Goal: Task Accomplishment & Management: Complete application form

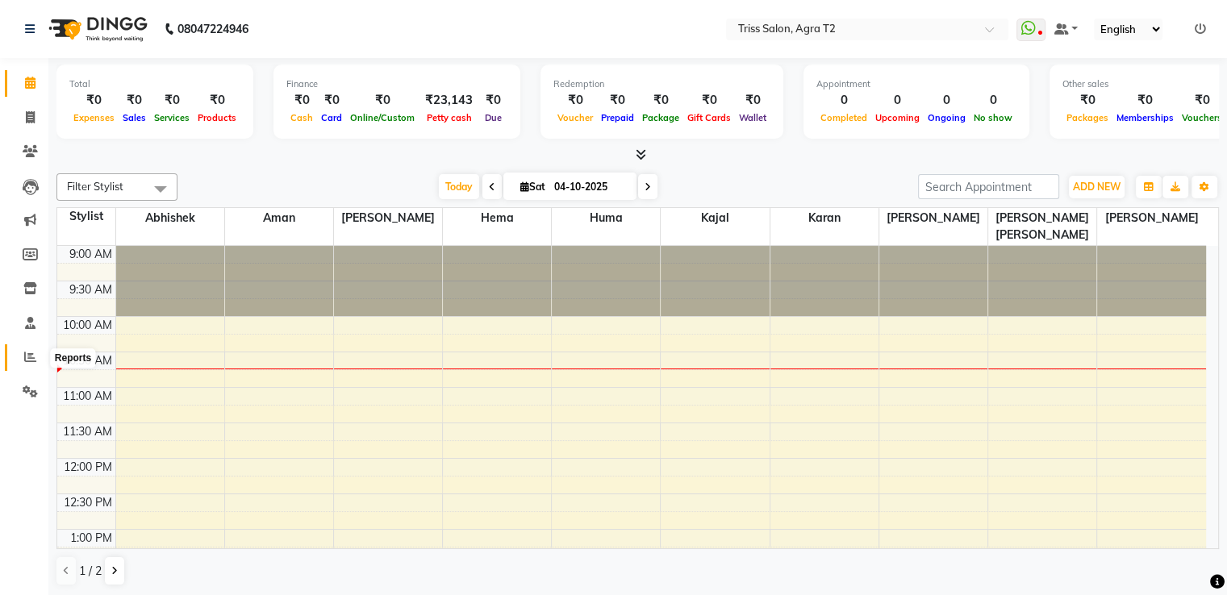
click at [37, 365] on span at bounding box center [30, 358] width 28 height 19
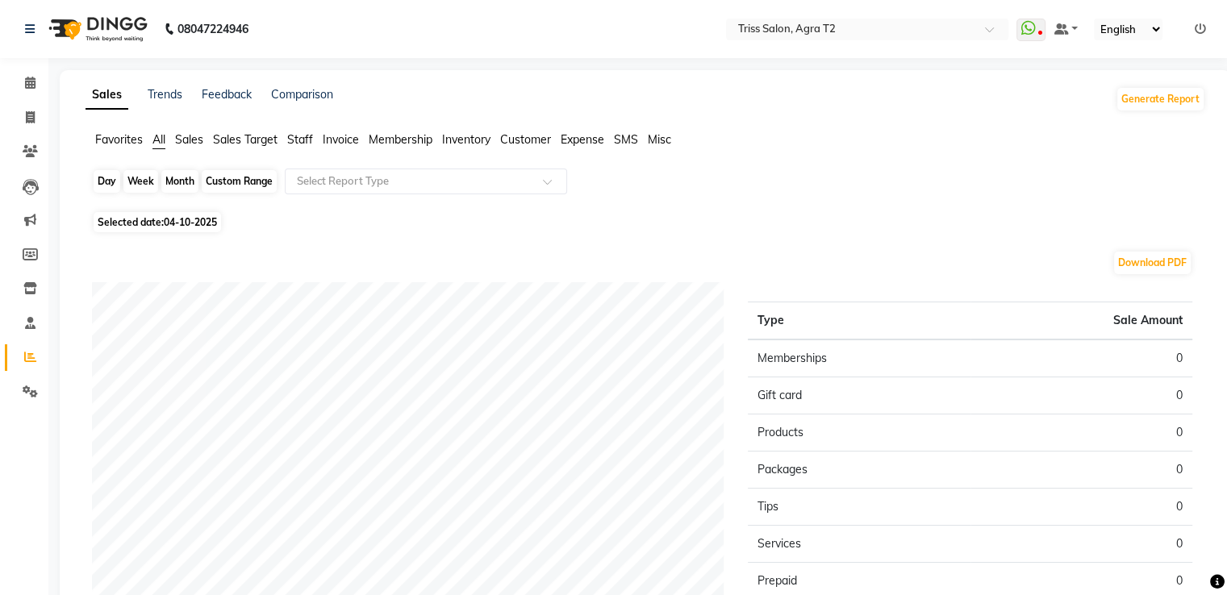
click at [115, 181] on div "Day" at bounding box center [107, 181] width 27 height 23
select select "10"
select select "2025"
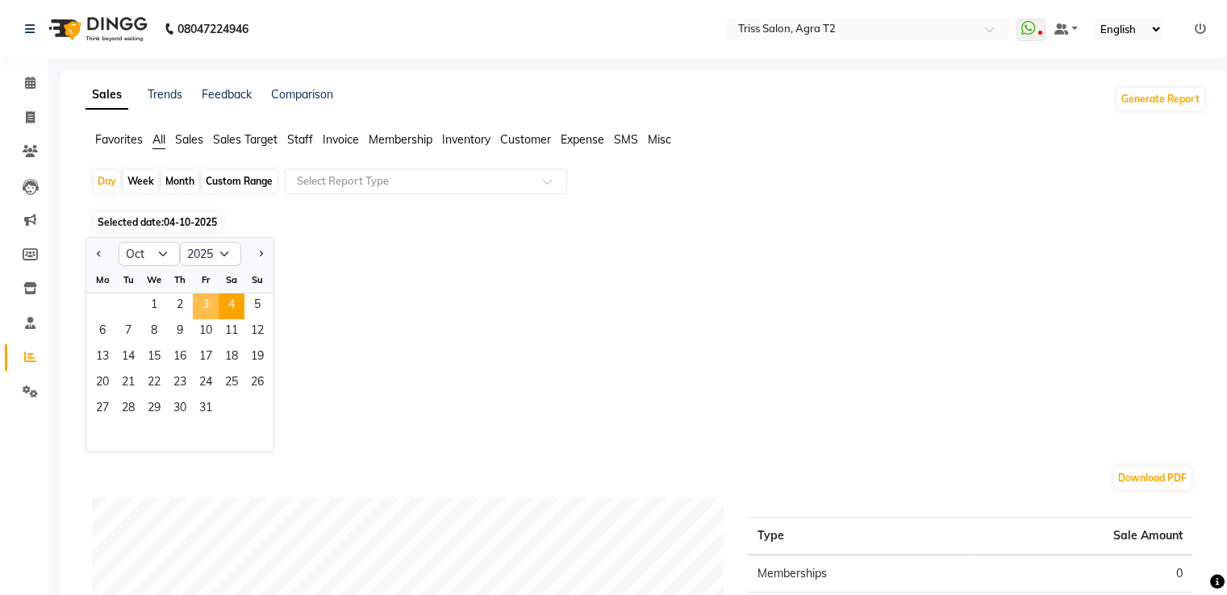
click at [203, 302] on span "3" at bounding box center [206, 307] width 26 height 26
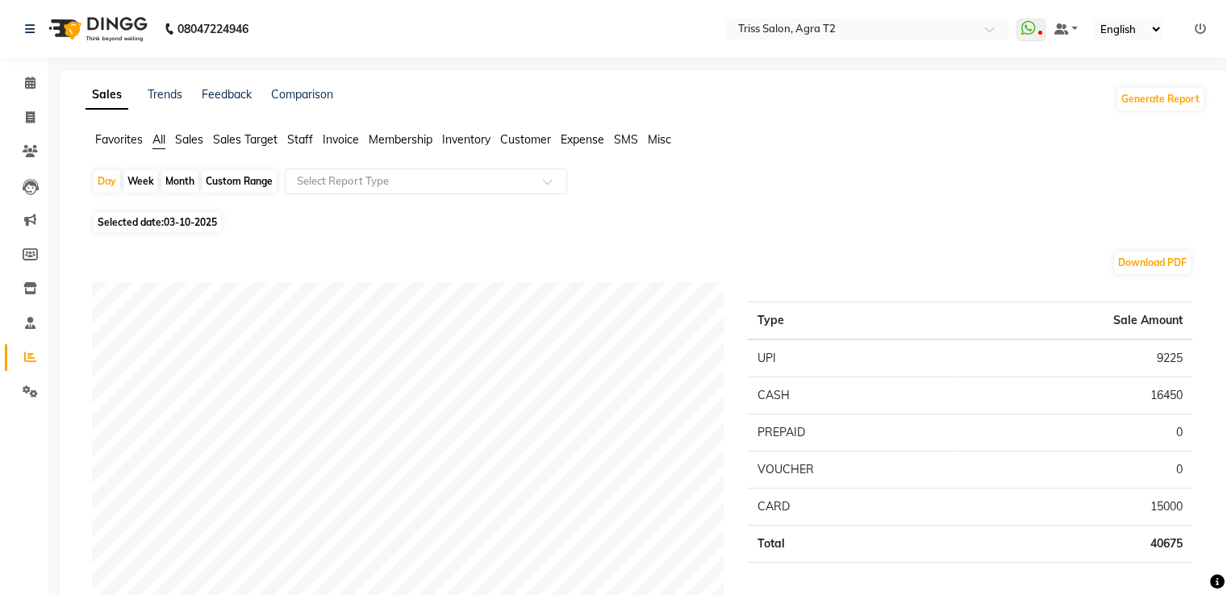
click at [299, 139] on span "Staff" at bounding box center [300, 139] width 26 height 15
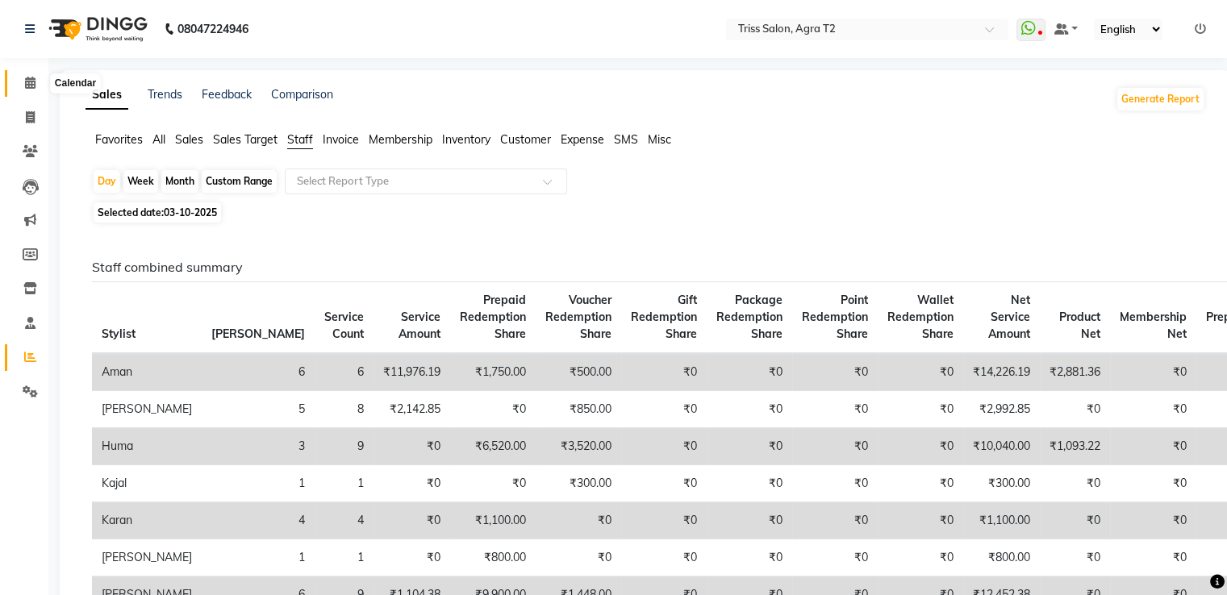
click at [33, 87] on icon at bounding box center [30, 83] width 10 height 12
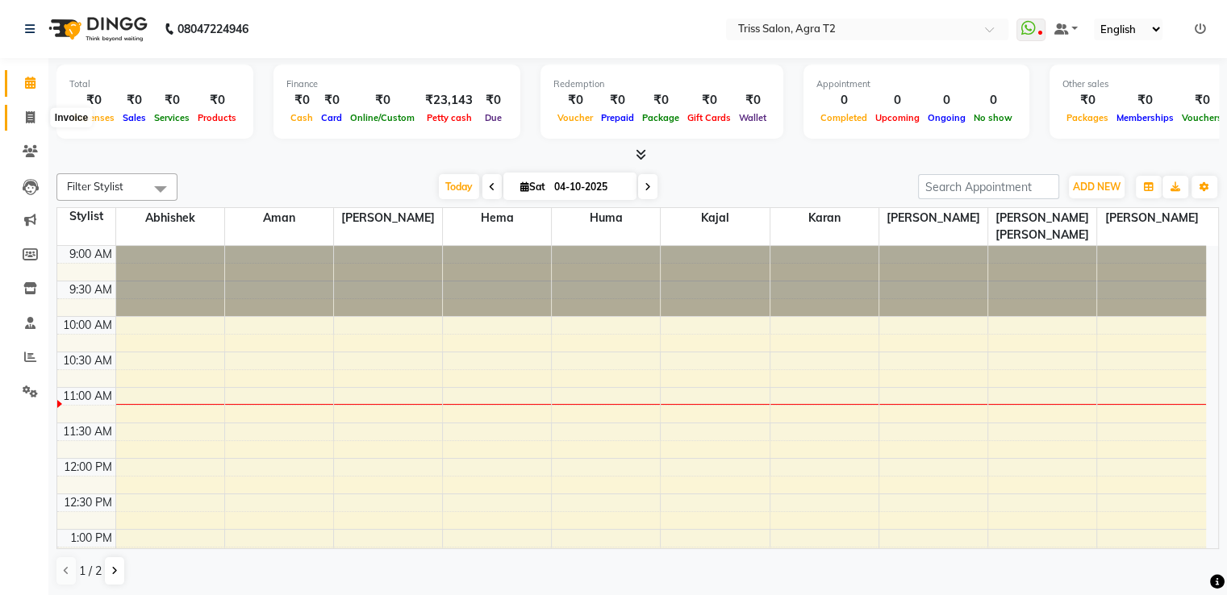
click at [29, 120] on icon at bounding box center [30, 117] width 9 height 12
select select "service"
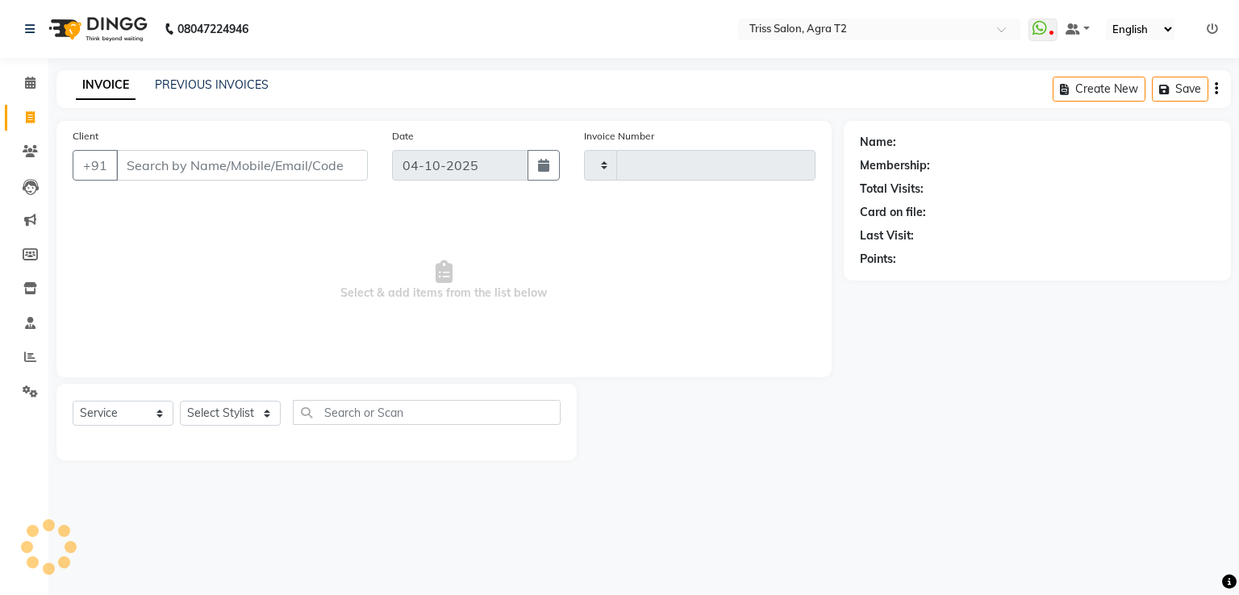
type input "2691"
select select "4301"
click at [244, 417] on select "Select Stylist" at bounding box center [230, 413] width 101 height 25
select select "14769"
click at [180, 402] on select "Select Stylist [PERSON_NAME] [PERSON_NAME] Huma Kajal Karan [PERSON_NAME] [PERS…" at bounding box center [236, 413] width 112 height 25
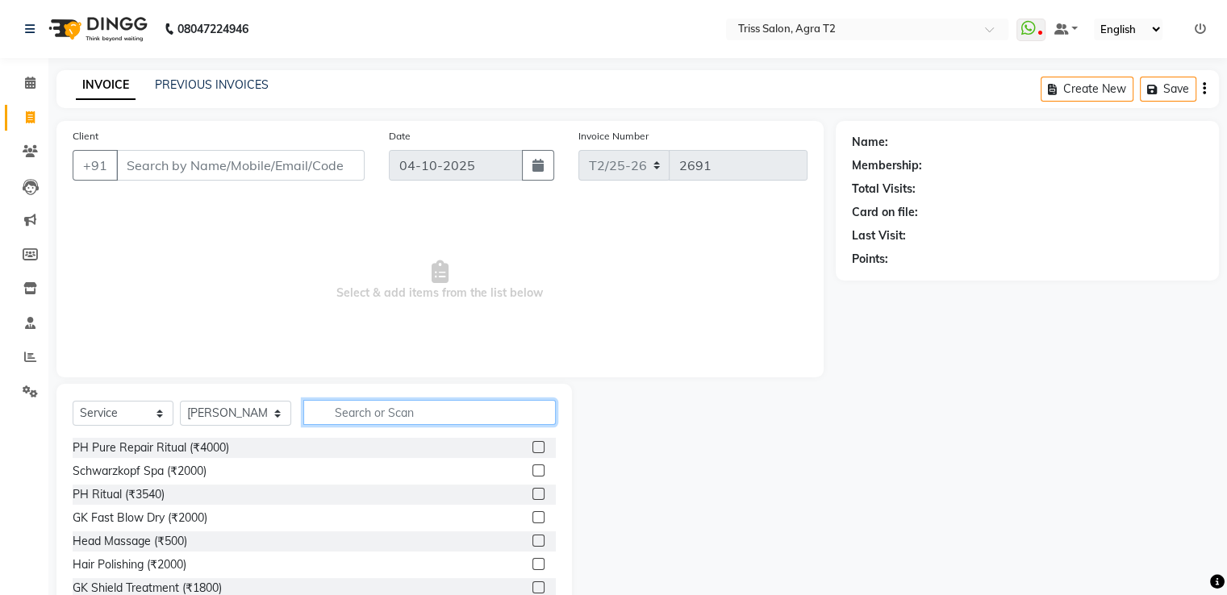
drag, startPoint x: 345, startPoint y: 401, endPoint x: 349, endPoint y: 410, distance: 9.7
click at [348, 401] on input "text" at bounding box center [429, 412] width 252 height 25
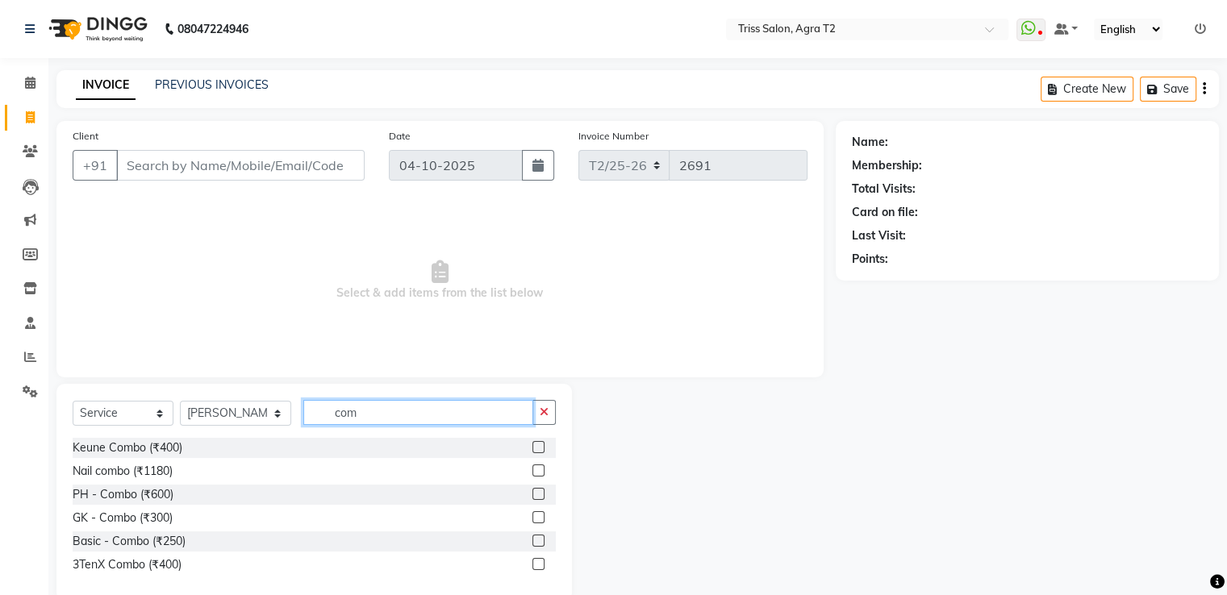
type input "com"
click at [537, 540] on label at bounding box center [538, 541] width 12 height 12
click at [537, 540] on input "checkbox" at bounding box center [537, 542] width 10 height 10
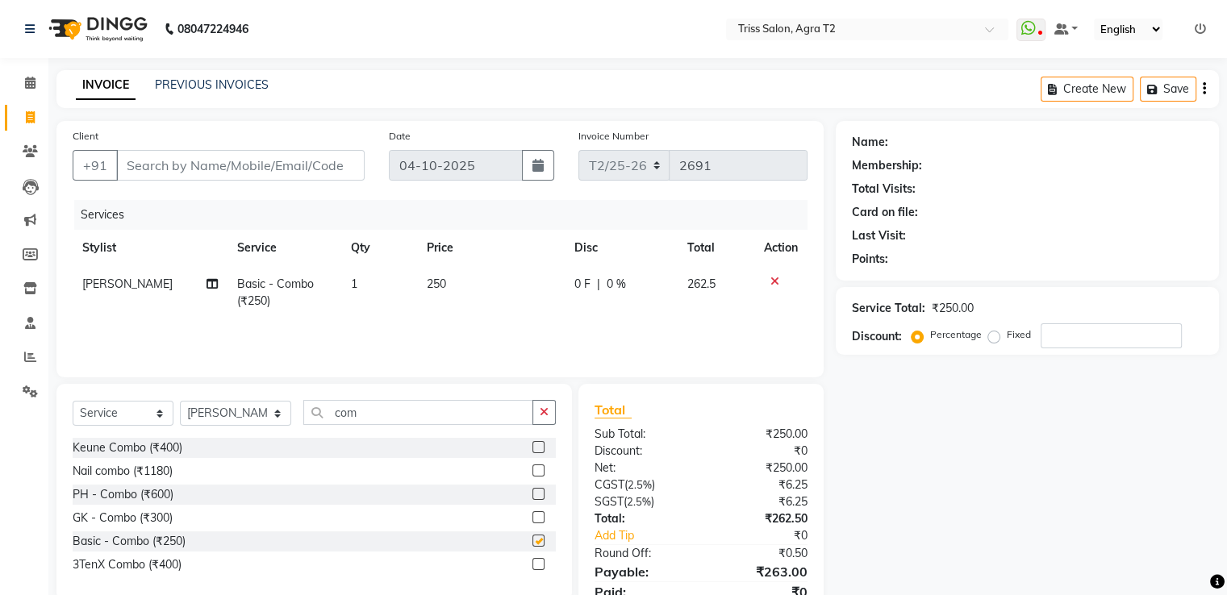
checkbox input "false"
click at [543, 418] on icon "button" at bounding box center [544, 412] width 9 height 11
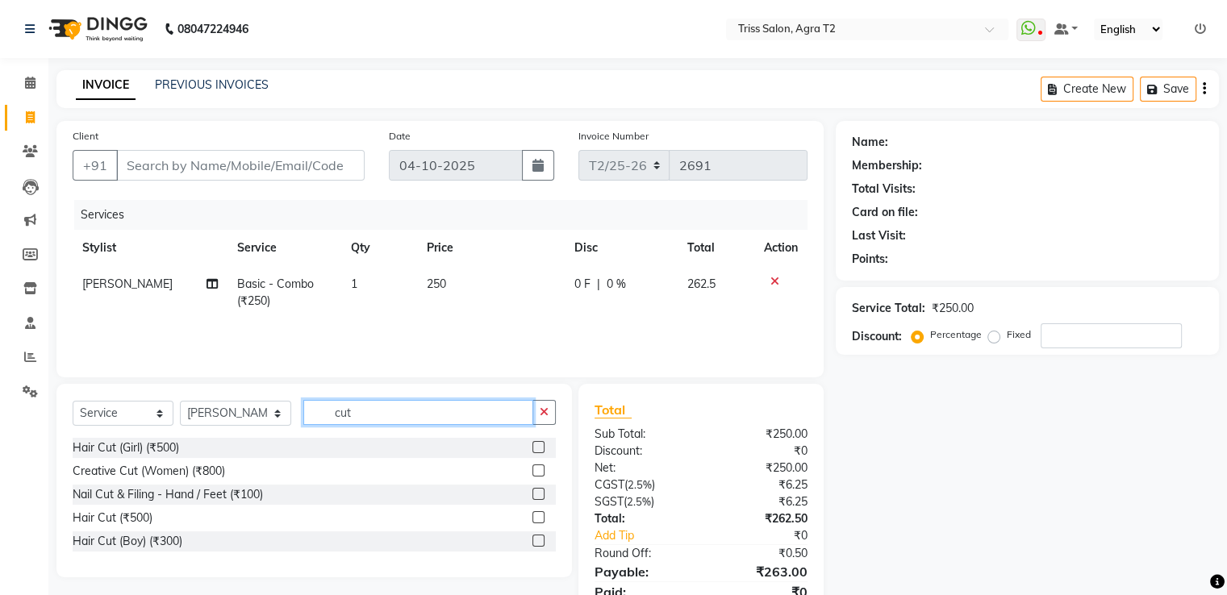
type input "cut"
click at [540, 447] on label at bounding box center [538, 447] width 12 height 12
click at [540, 447] on input "checkbox" at bounding box center [537, 448] width 10 height 10
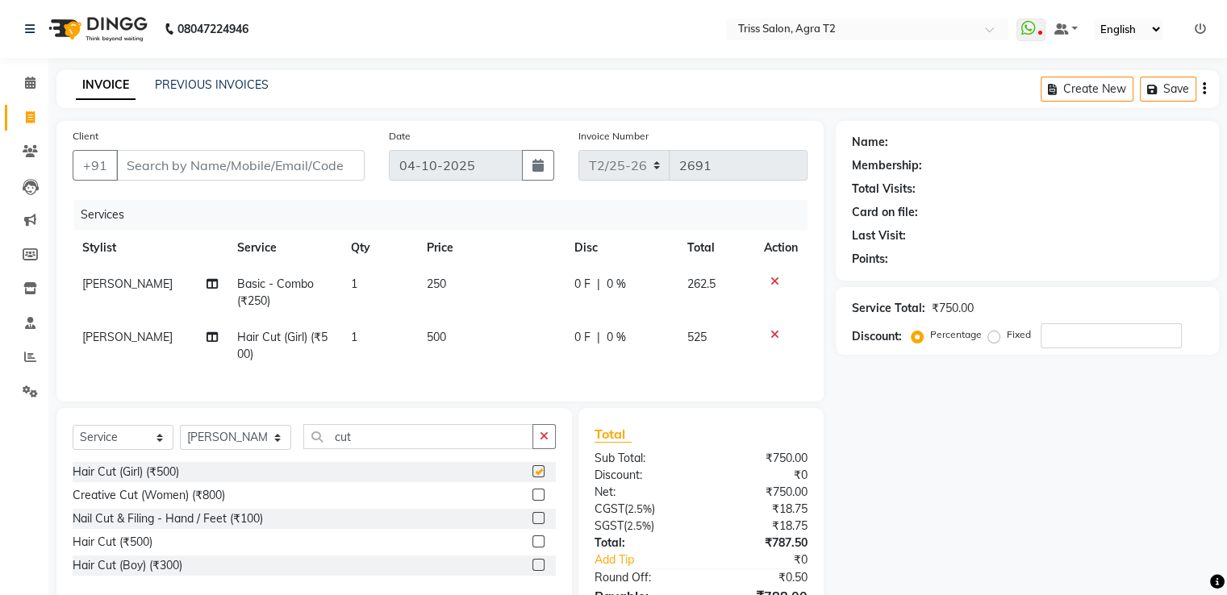
checkbox input "false"
click at [236, 450] on select "Select Stylist [PERSON_NAME] [PERSON_NAME] Huma Kajal Karan [PERSON_NAME] [PERS…" at bounding box center [235, 437] width 111 height 25
select select "49099"
click at [180, 439] on select "Select Stylist [PERSON_NAME] [PERSON_NAME] Huma Kajal Karan [PERSON_NAME] [PERS…" at bounding box center [235, 437] width 111 height 25
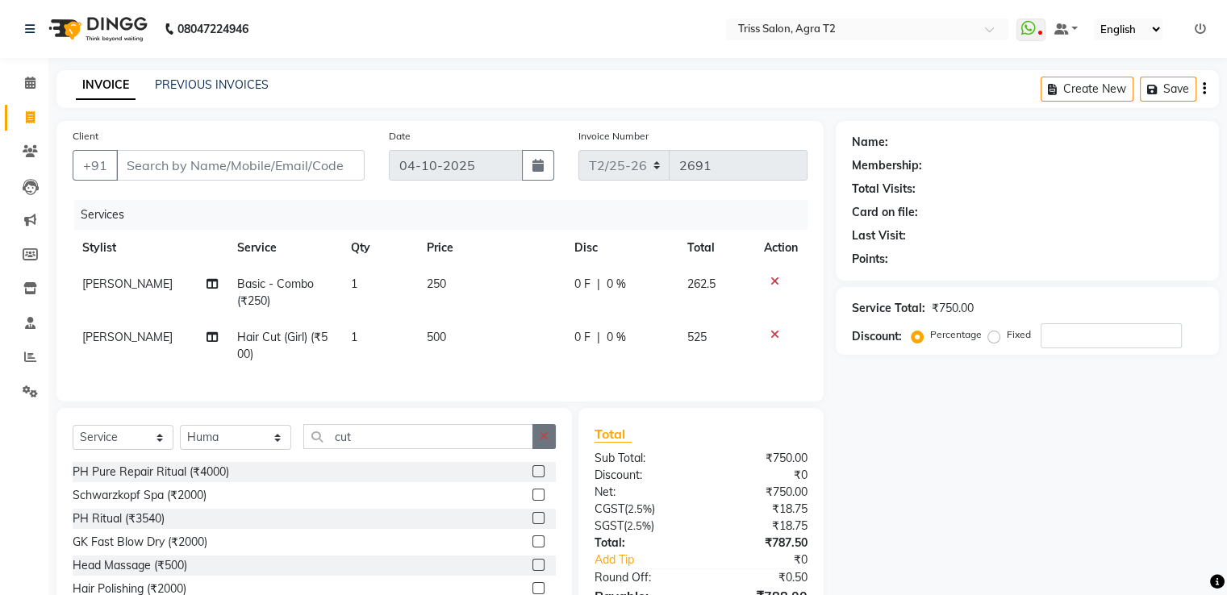
click at [542, 442] on icon "button" at bounding box center [544, 436] width 9 height 11
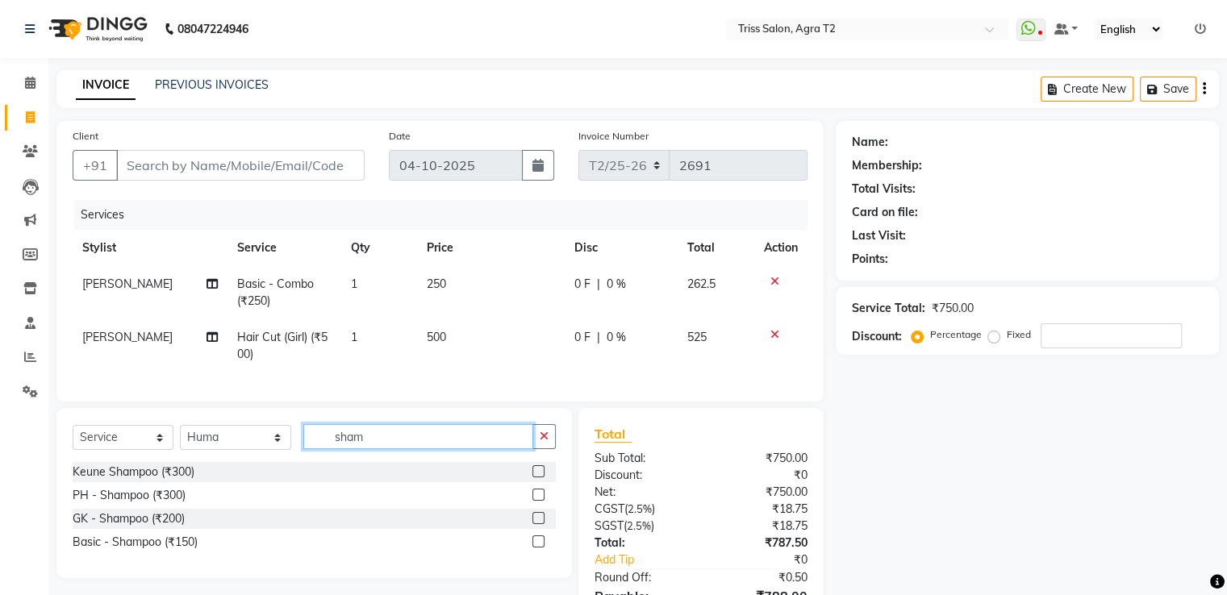
type input "sham"
click at [532, 548] on label at bounding box center [538, 542] width 12 height 12
click at [532, 548] on input "checkbox" at bounding box center [537, 542] width 10 height 10
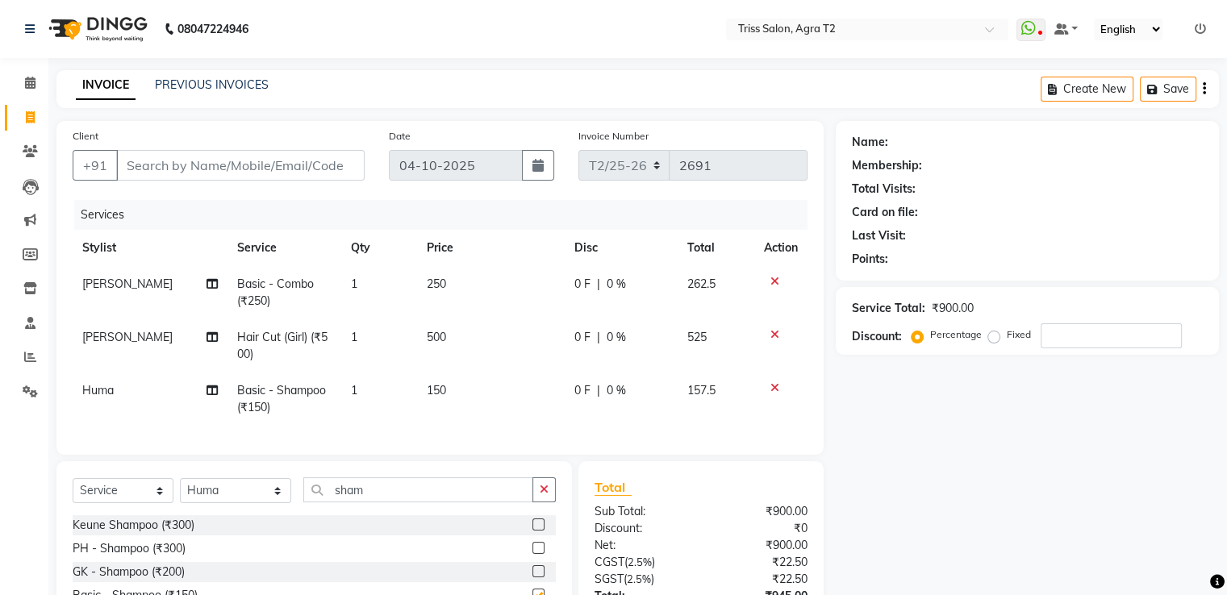
checkbox input "false"
click at [203, 162] on input "Client" at bounding box center [240, 165] width 248 height 31
click at [298, 167] on input "Client" at bounding box center [240, 165] width 248 height 31
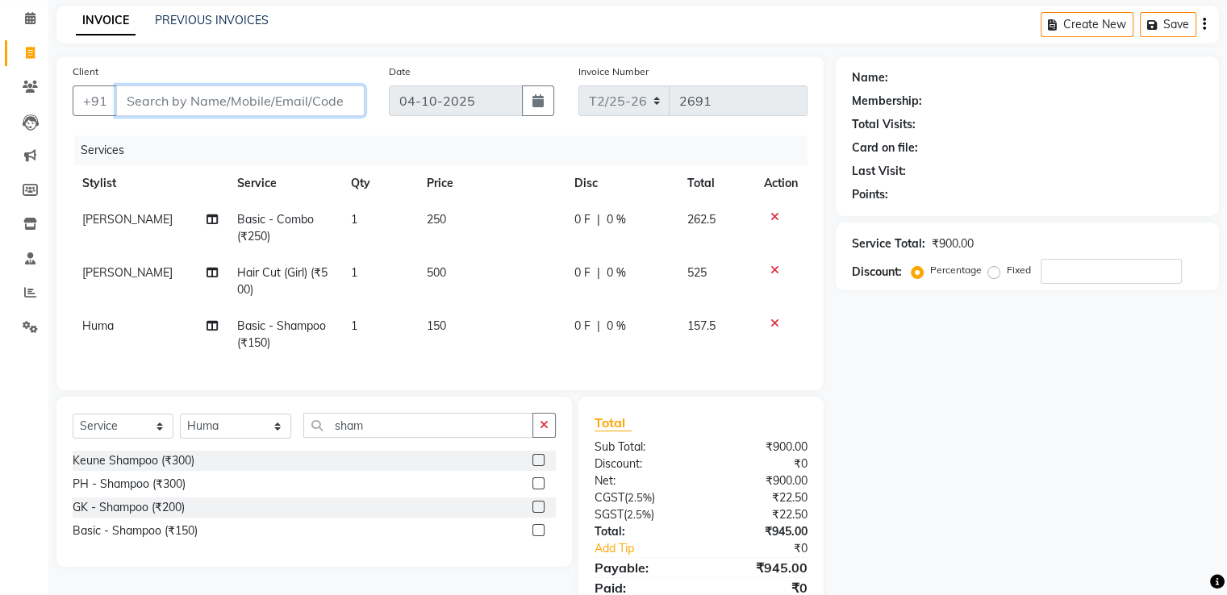
scroll to position [140, 0]
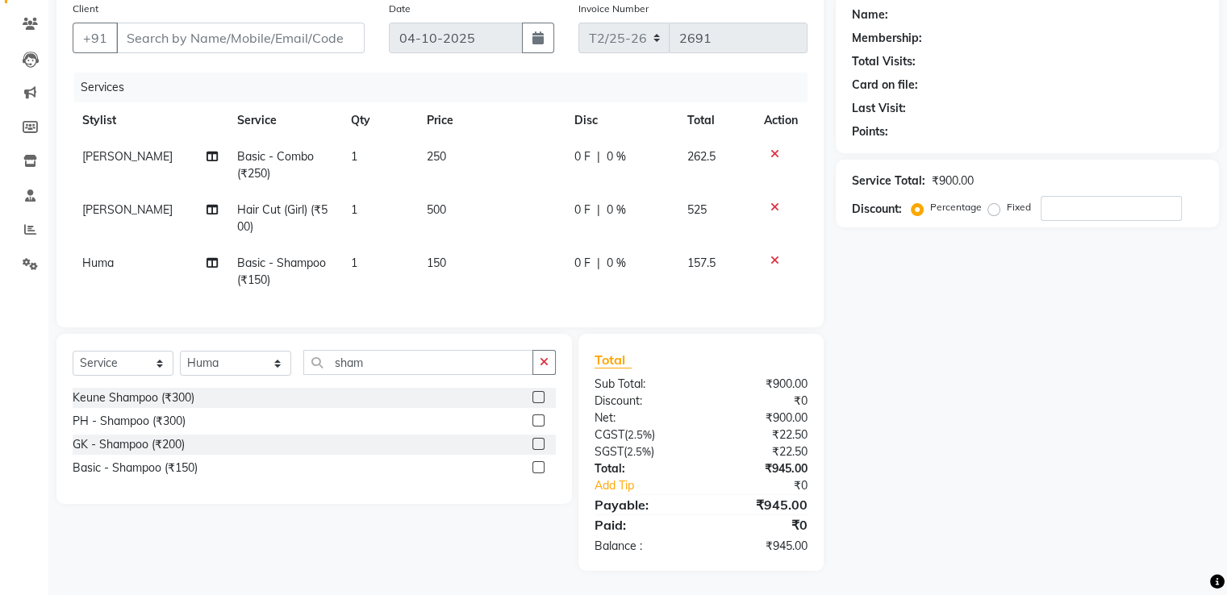
click at [770, 202] on icon at bounding box center [774, 207] width 9 height 11
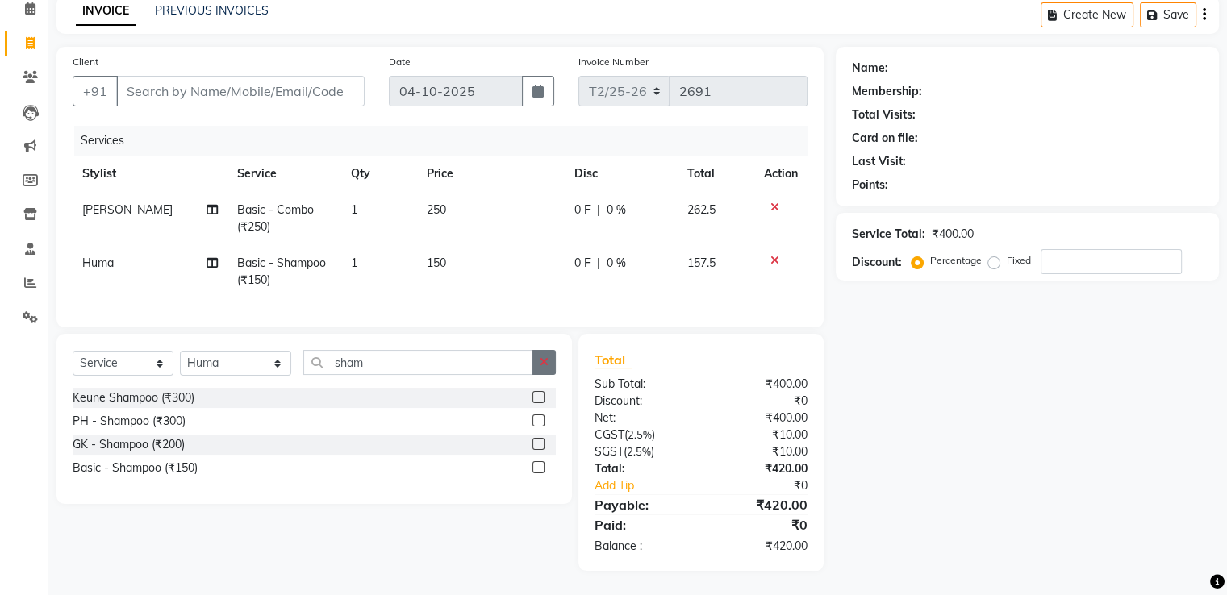
click at [546, 371] on button "button" at bounding box center [543, 362] width 23 height 25
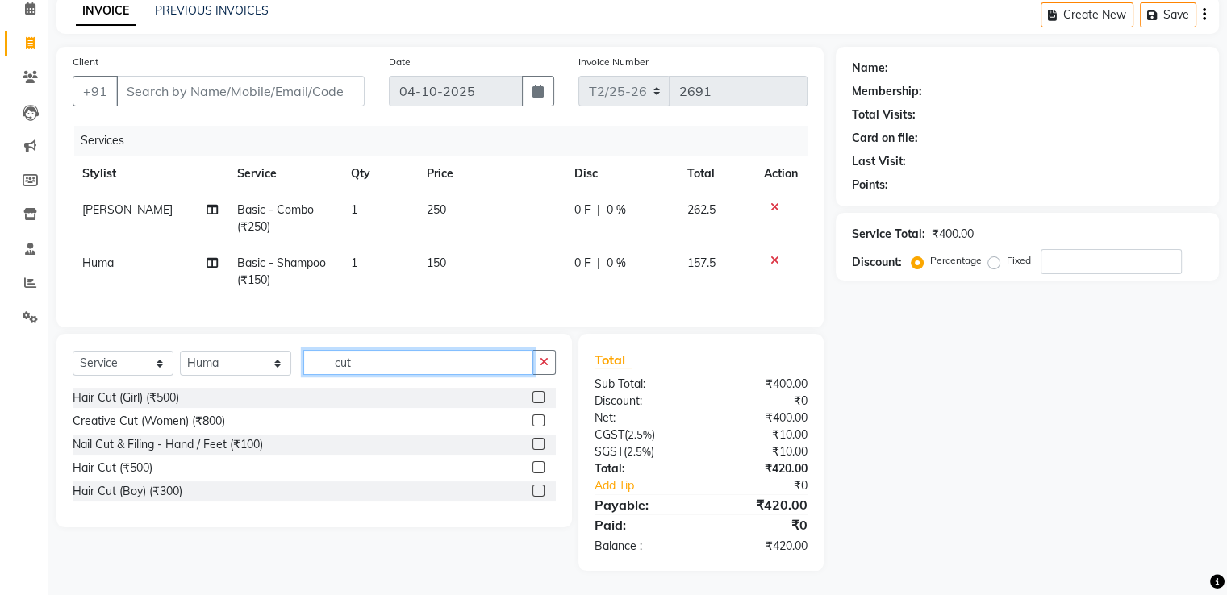
type input "cut"
click at [538, 491] on label at bounding box center [538, 491] width 12 height 12
click at [538, 491] on input "checkbox" at bounding box center [537, 491] width 10 height 10
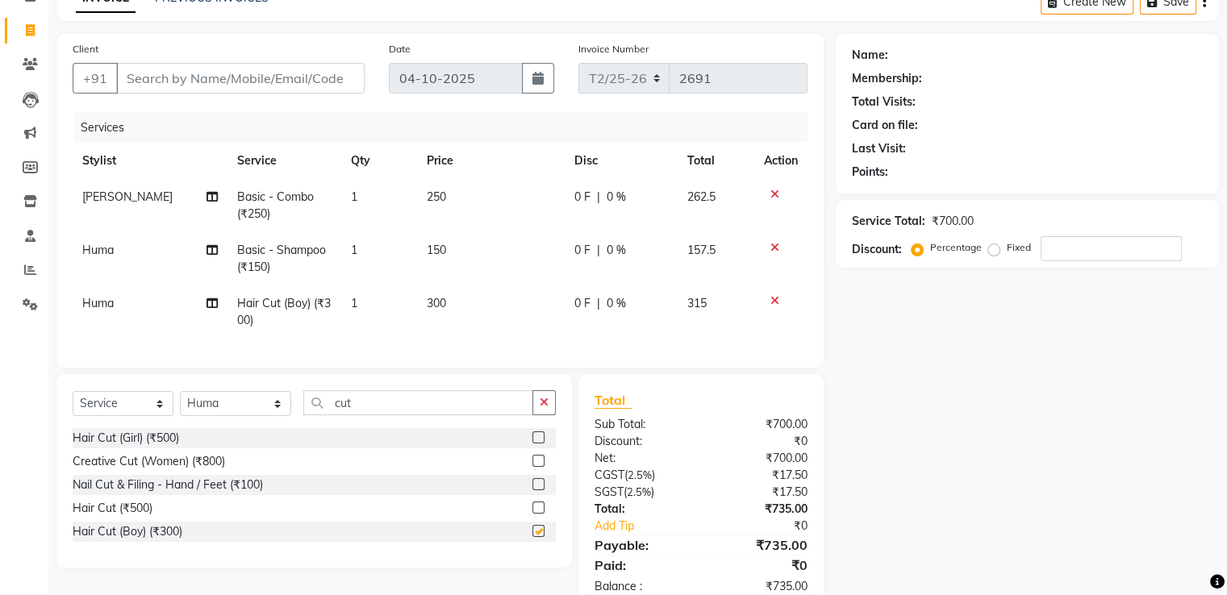
checkbox input "false"
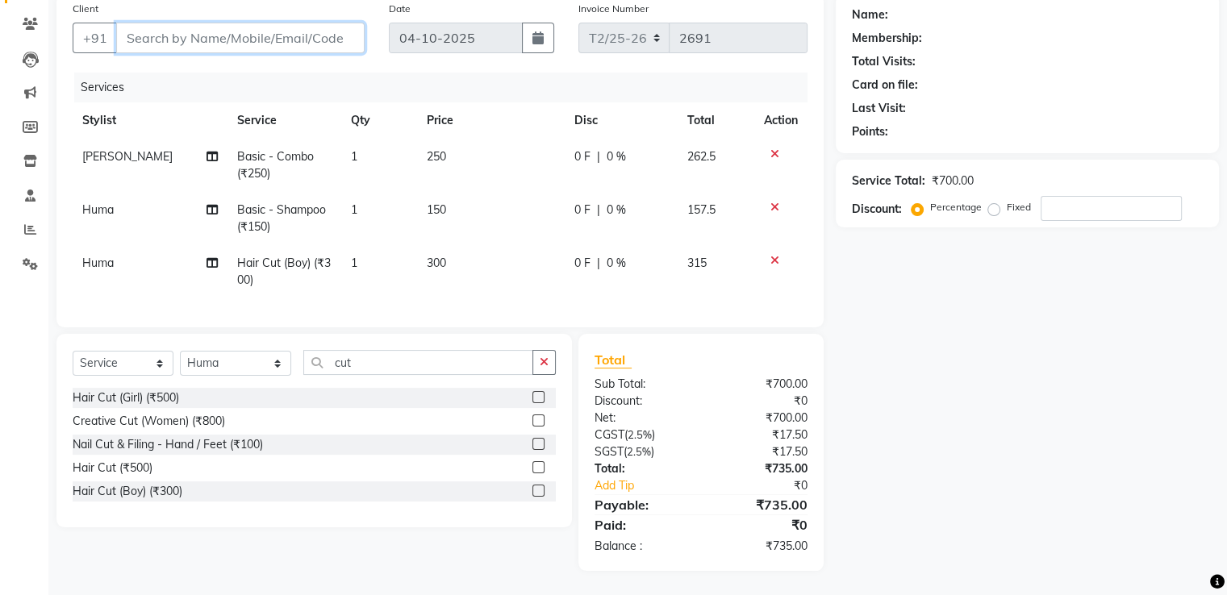
click at [245, 23] on input "Client" at bounding box center [240, 38] width 248 height 31
type input "9"
type input "0"
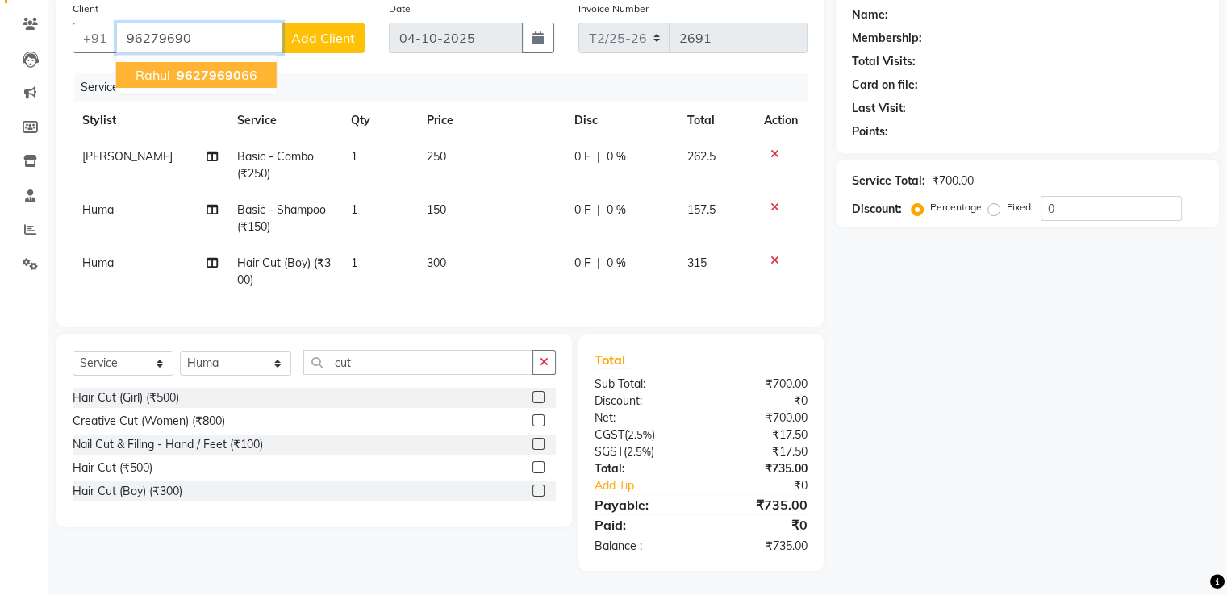
click at [236, 67] on span "96279690" at bounding box center [209, 75] width 65 height 16
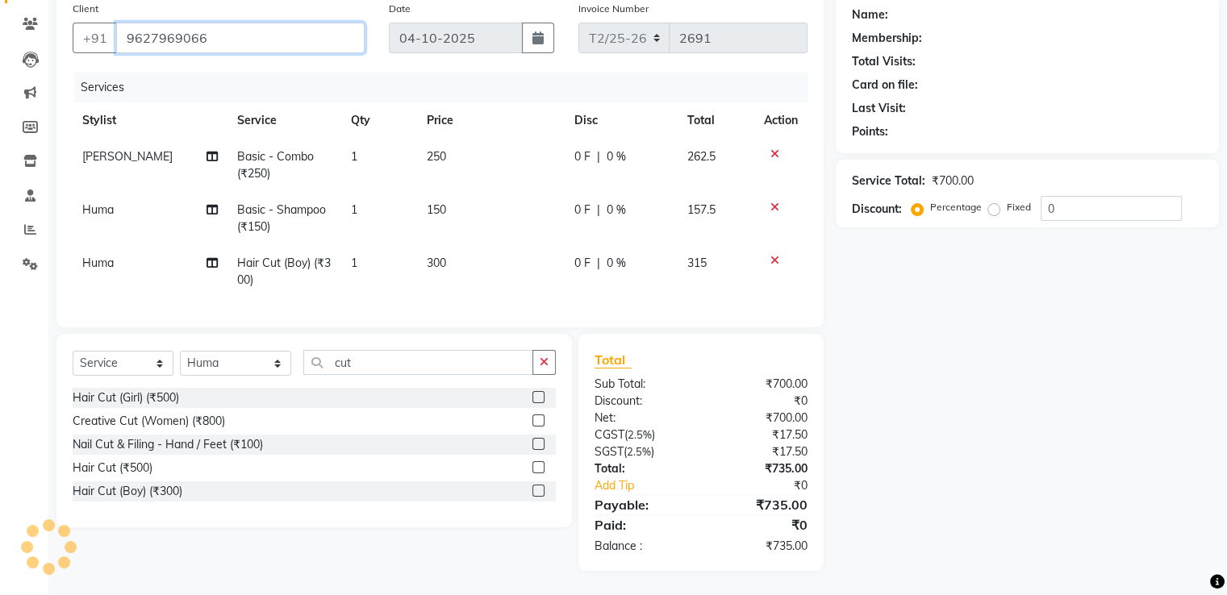
type input "9627969066"
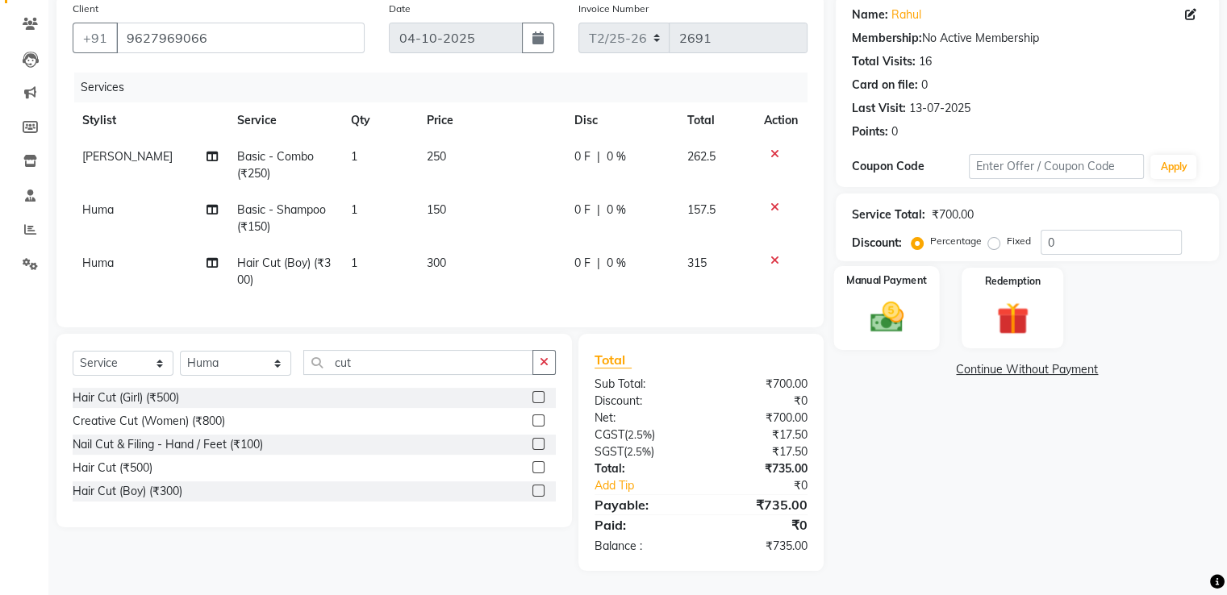
click at [879, 299] on img at bounding box center [886, 318] width 54 height 39
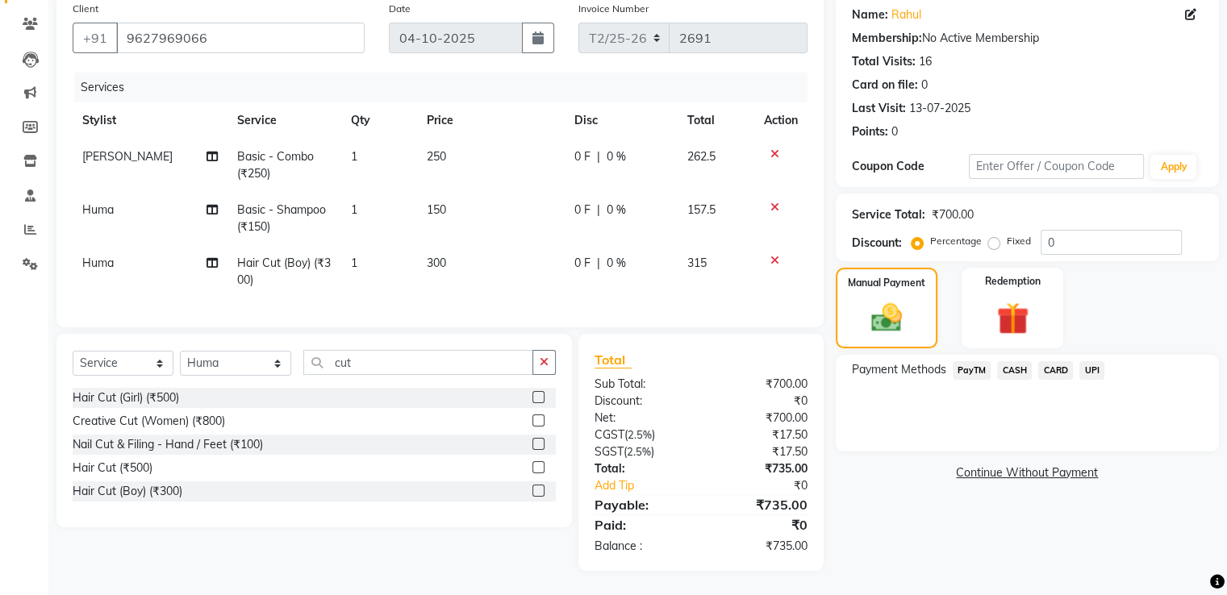
click at [1013, 361] on span "CASH" at bounding box center [1014, 370] width 35 height 19
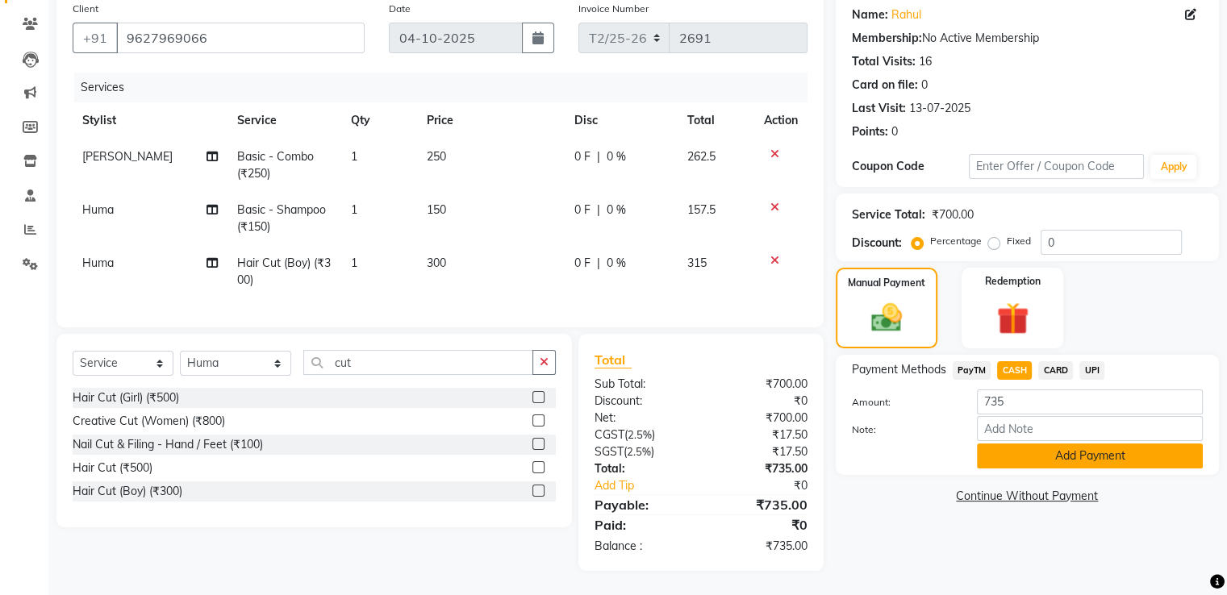
click at [1040, 445] on button "Add Payment" at bounding box center [1090, 456] width 226 height 25
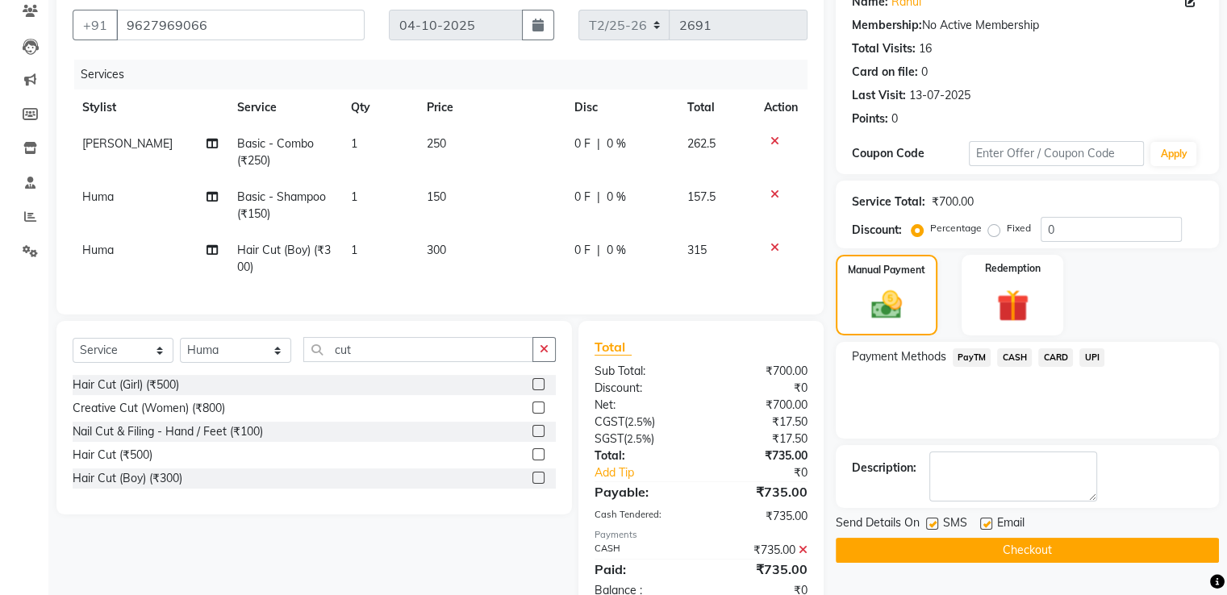
click at [1059, 553] on button "Checkout" at bounding box center [1027, 550] width 383 height 25
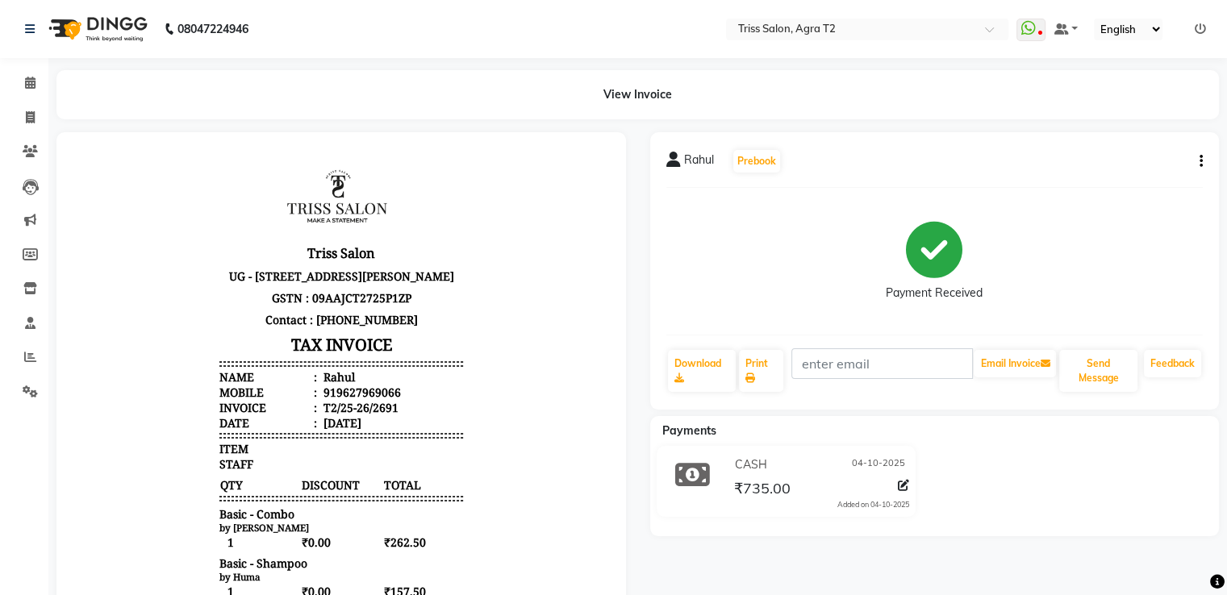
click at [1200, 161] on icon "button" at bounding box center [1201, 161] width 3 height 1
click at [1111, 173] on div "Edit Item Staff" at bounding box center [1120, 172] width 111 height 20
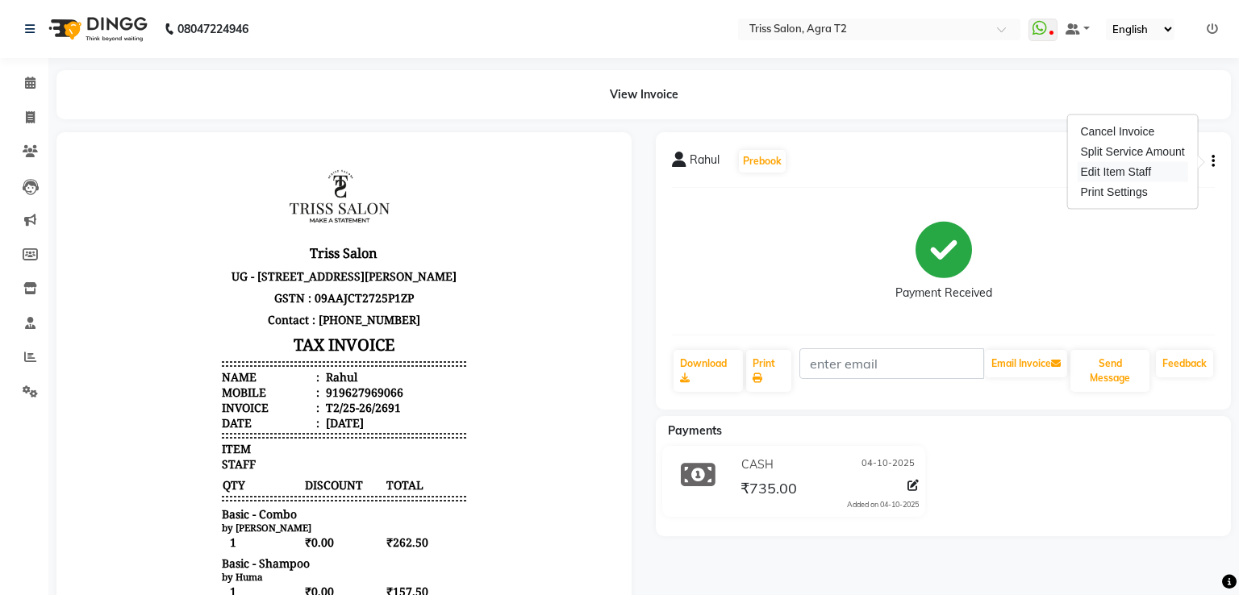
select select
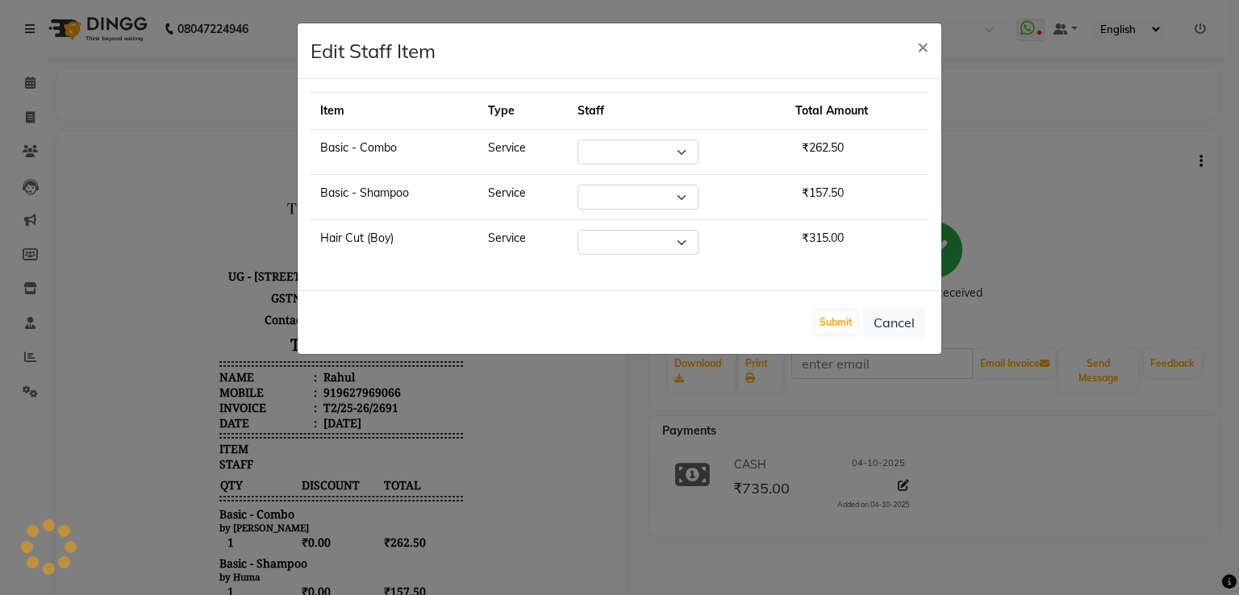
select select "14769"
select select "49099"
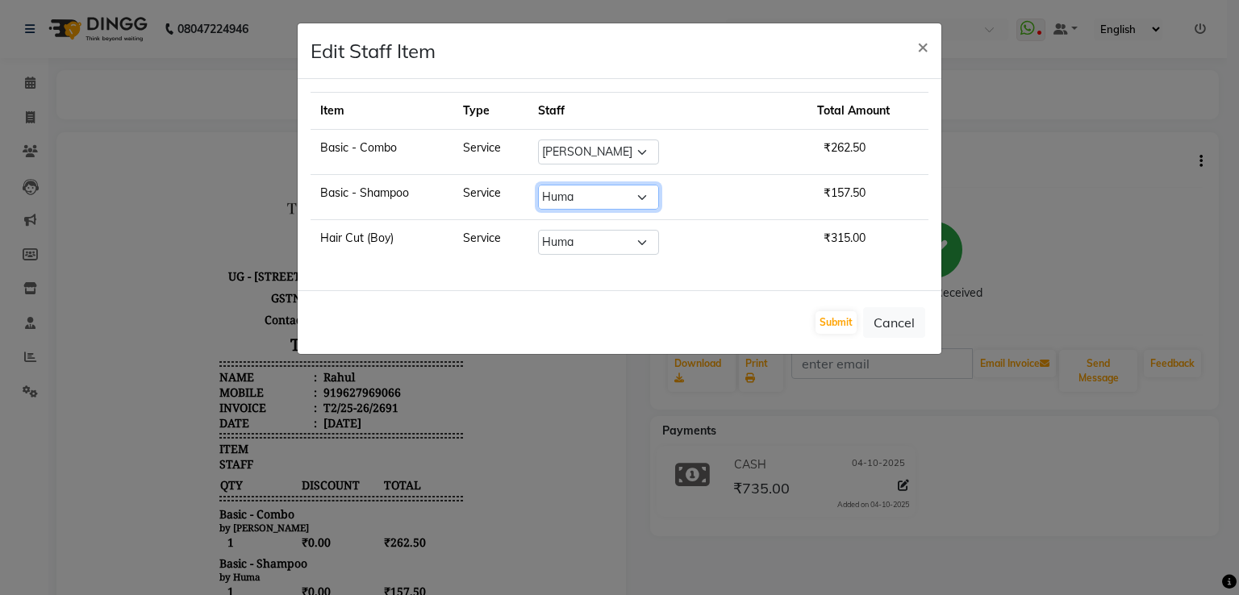
click at [659, 202] on select "Select [PERSON_NAME] [PERSON_NAME] Huma Kajal Karan [PERSON_NAME] [PERSON_NAME]…" at bounding box center [598, 197] width 121 height 25
select select "14769"
click at [577, 185] on select "Select [PERSON_NAME] [PERSON_NAME] Huma Kajal Karan [PERSON_NAME] [PERSON_NAME]…" at bounding box center [598, 197] width 121 height 25
click at [836, 311] on button "Submit" at bounding box center [836, 322] width 41 height 23
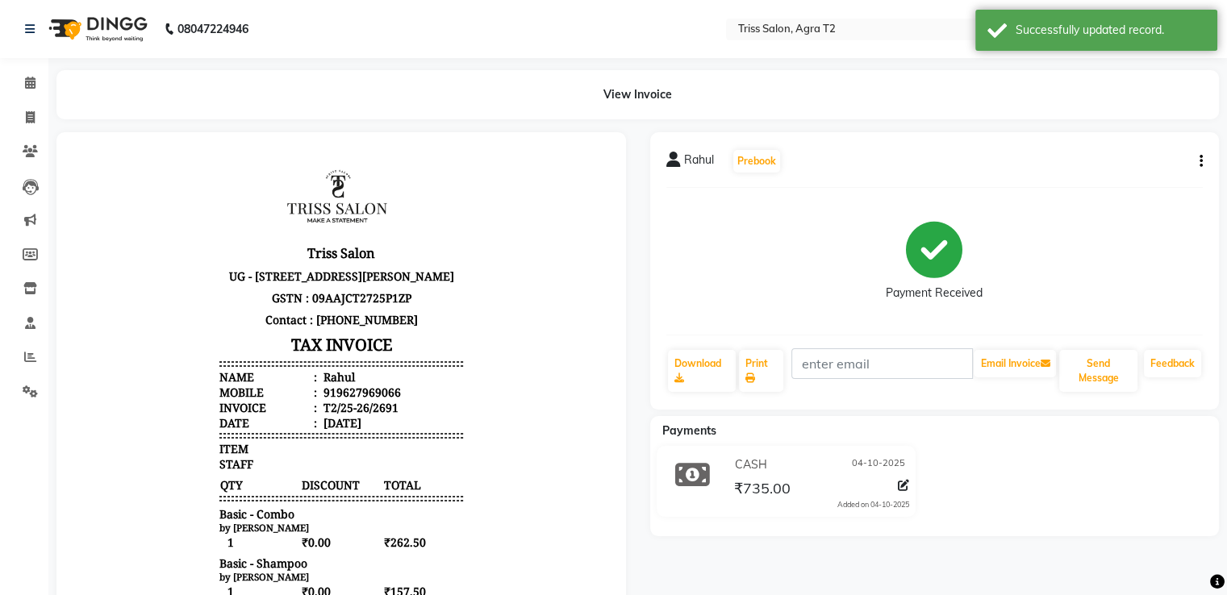
click at [1196, 163] on button "button" at bounding box center [1198, 161] width 10 height 17
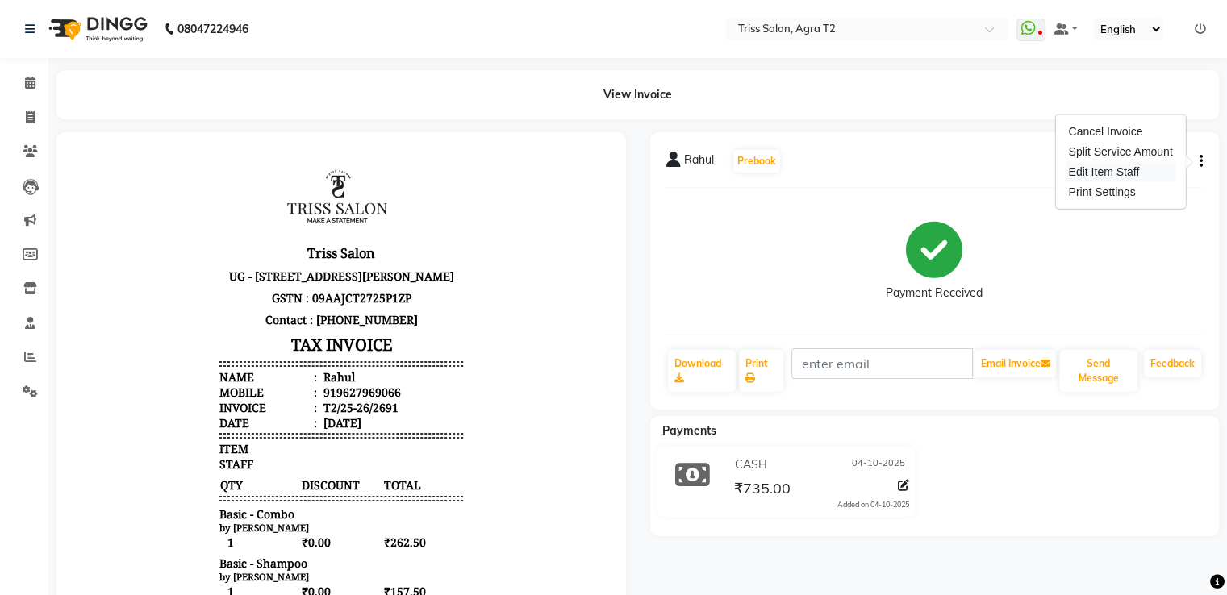
click at [1117, 169] on div "Edit Item Staff" at bounding box center [1120, 172] width 111 height 20
select select "14769"
select select "49099"
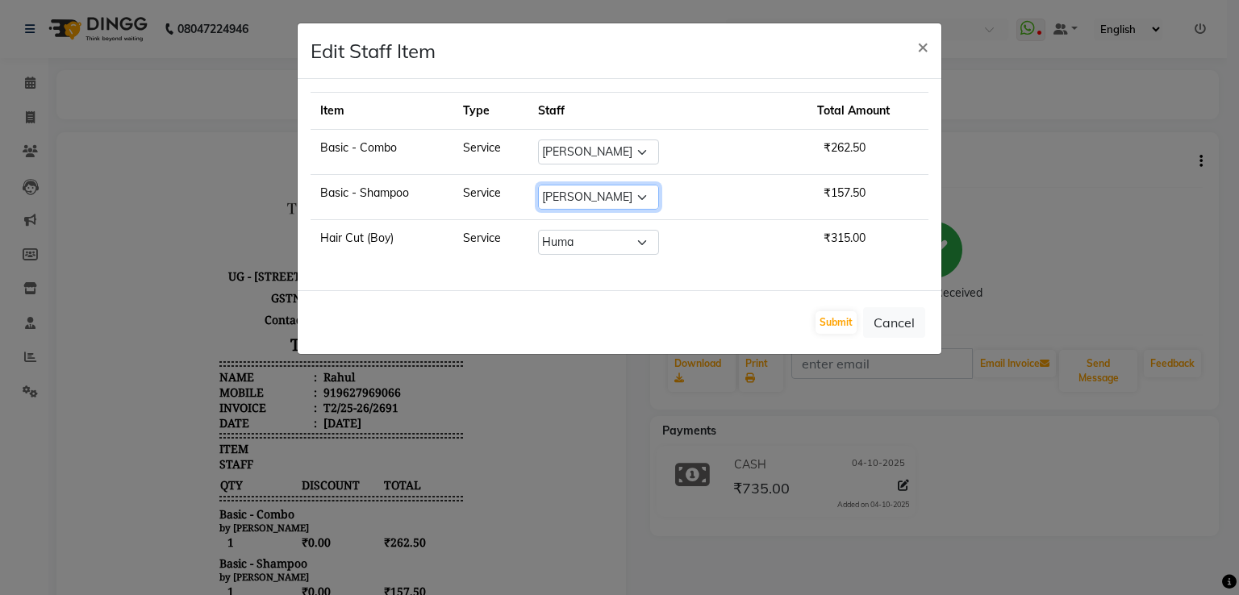
click at [656, 192] on select "Select [PERSON_NAME] [PERSON_NAME] Huma Kajal Karan [PERSON_NAME] [PERSON_NAME]…" at bounding box center [598, 197] width 121 height 25
select select "49099"
click at [577, 185] on select "Select [PERSON_NAME] [PERSON_NAME] Huma Kajal Karan [PERSON_NAME] [PERSON_NAME]…" at bounding box center [598, 197] width 121 height 25
click at [645, 245] on select "Select [PERSON_NAME] [PERSON_NAME] Huma Kajal Karan [PERSON_NAME] [PERSON_NAME]…" at bounding box center [598, 242] width 121 height 25
select select "14769"
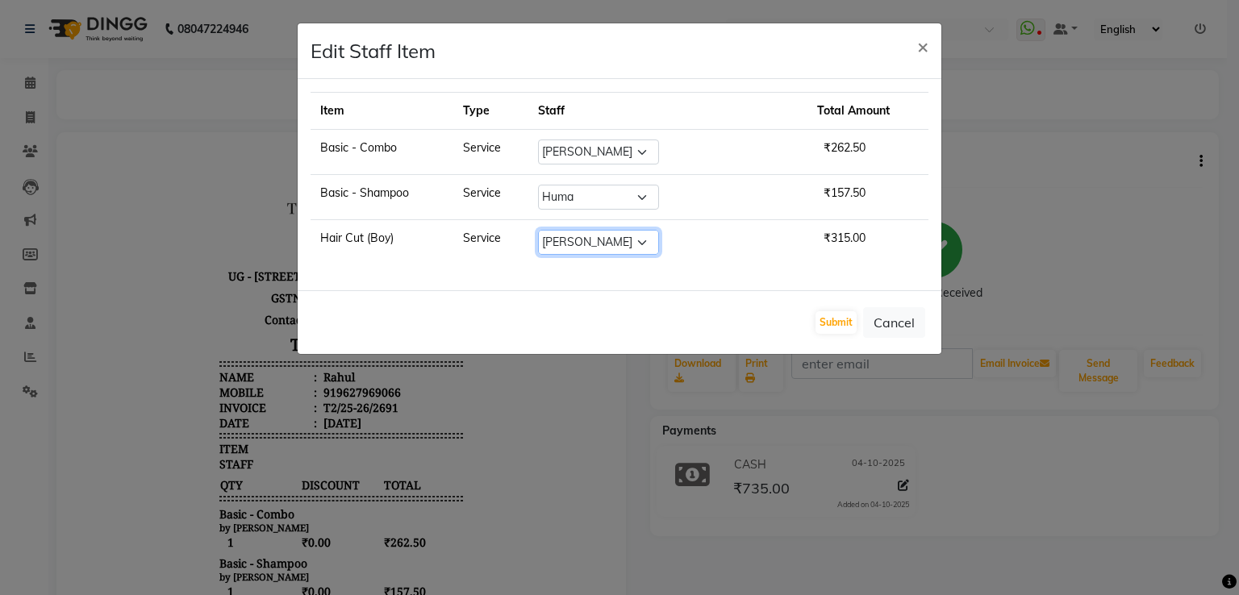
click at [577, 230] on select "Select [PERSON_NAME] [PERSON_NAME] Huma Kajal Karan [PERSON_NAME] [PERSON_NAME]…" at bounding box center [598, 242] width 121 height 25
click at [835, 318] on button "Submit" at bounding box center [836, 322] width 41 height 23
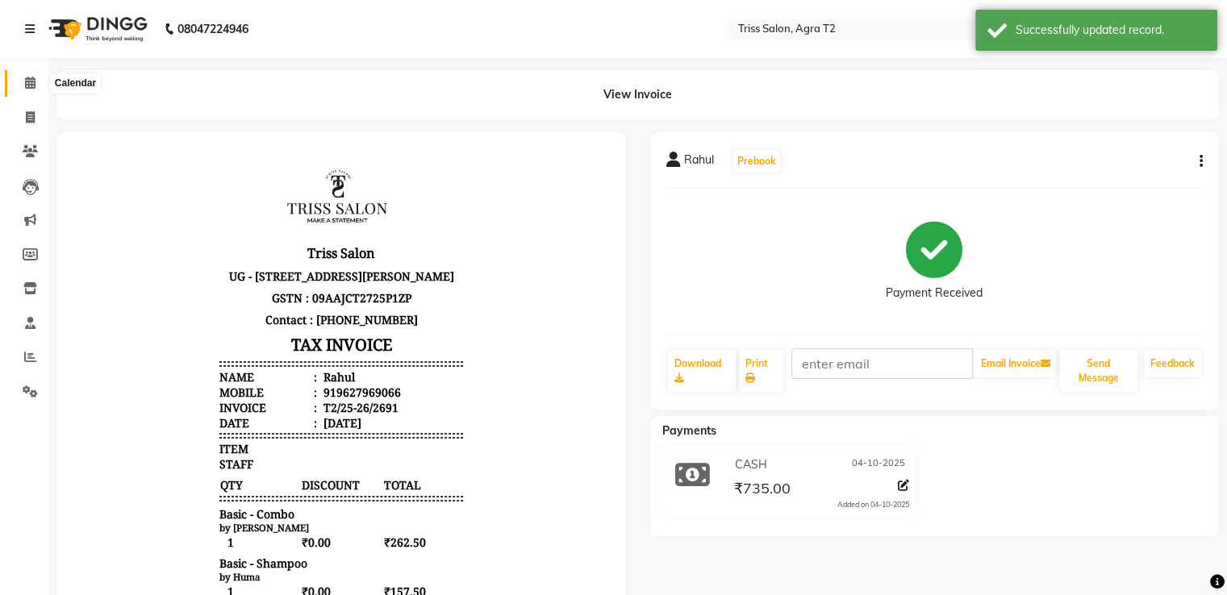
click at [31, 83] on icon at bounding box center [30, 83] width 10 height 12
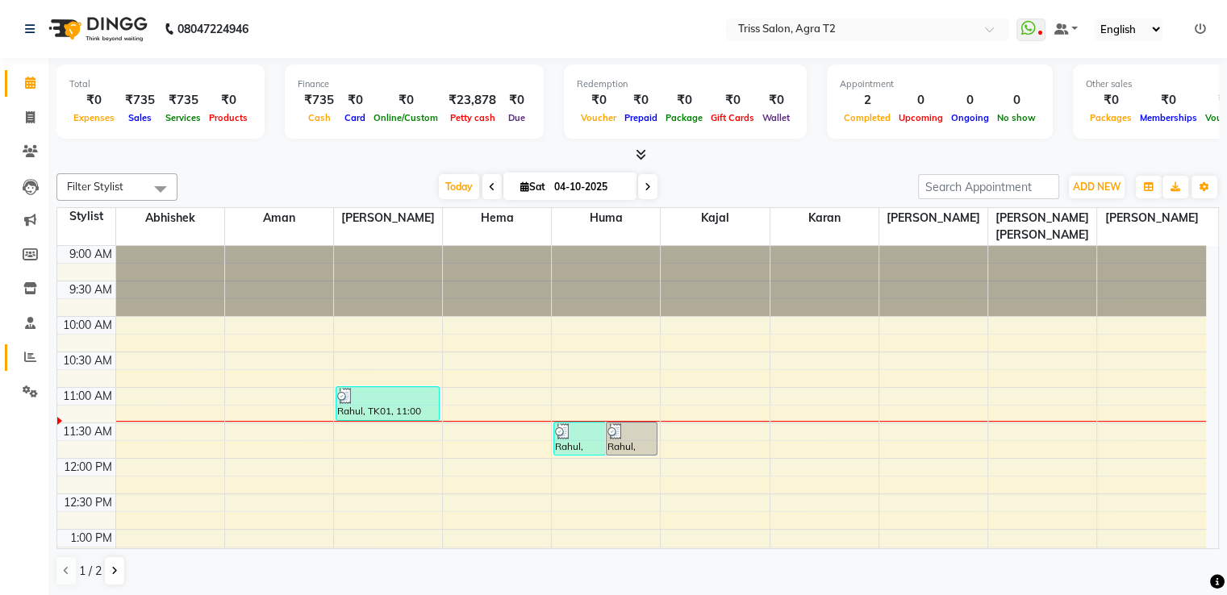
click at [22, 347] on link "Reports" at bounding box center [24, 358] width 39 height 27
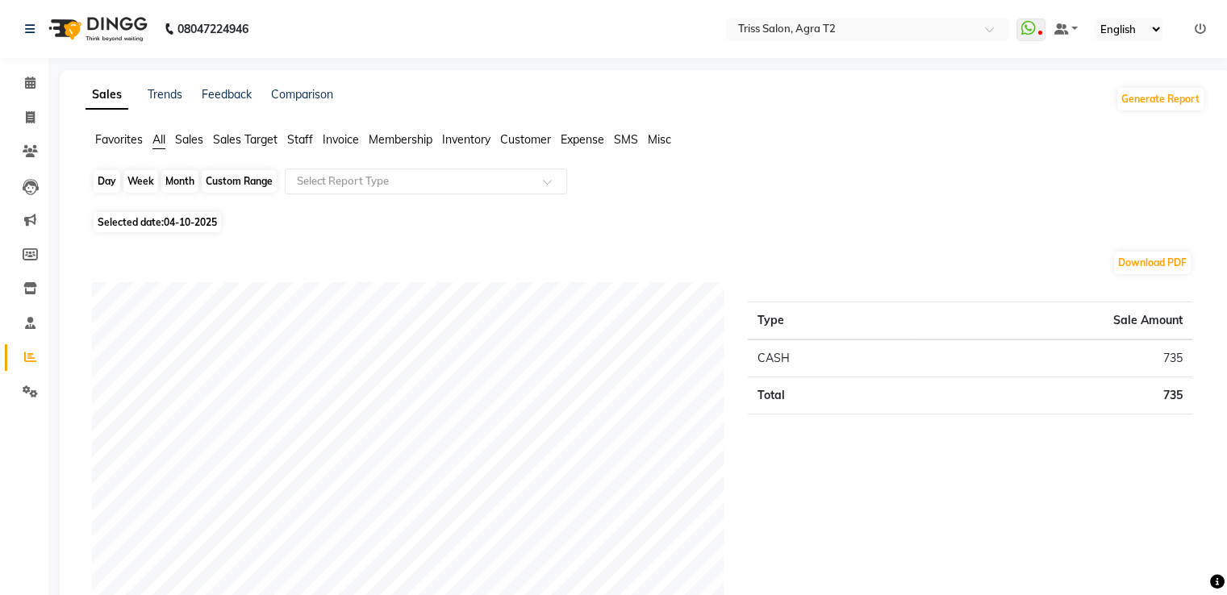
click at [103, 184] on div "Day" at bounding box center [107, 181] width 27 height 23
select select "10"
select select "2025"
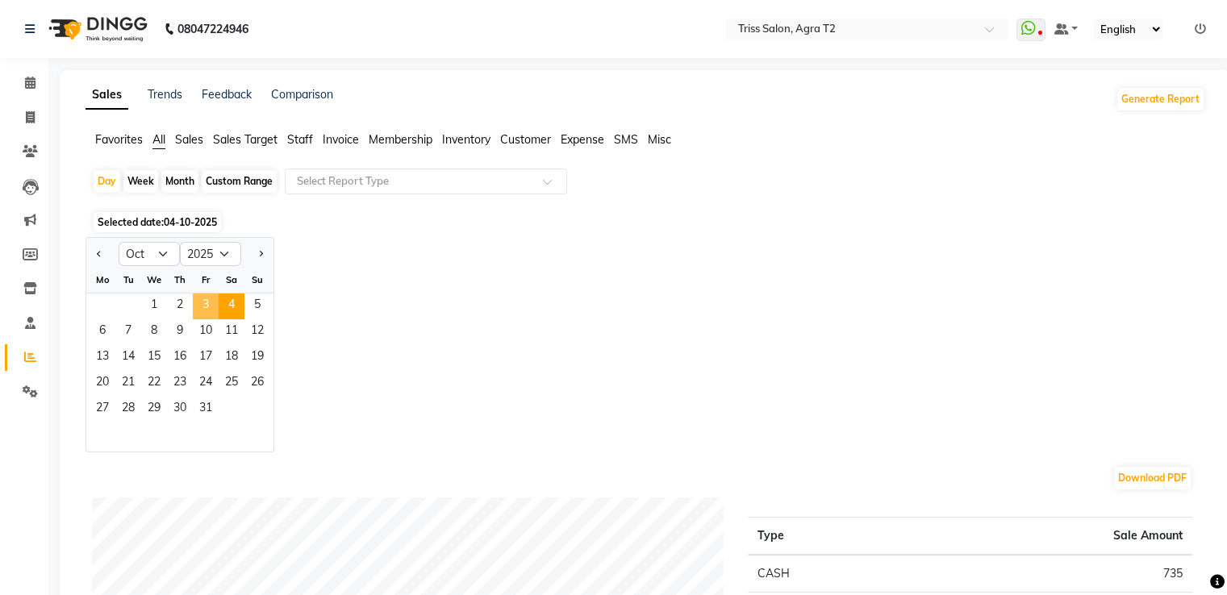
click at [194, 303] on span "3" at bounding box center [206, 307] width 26 height 26
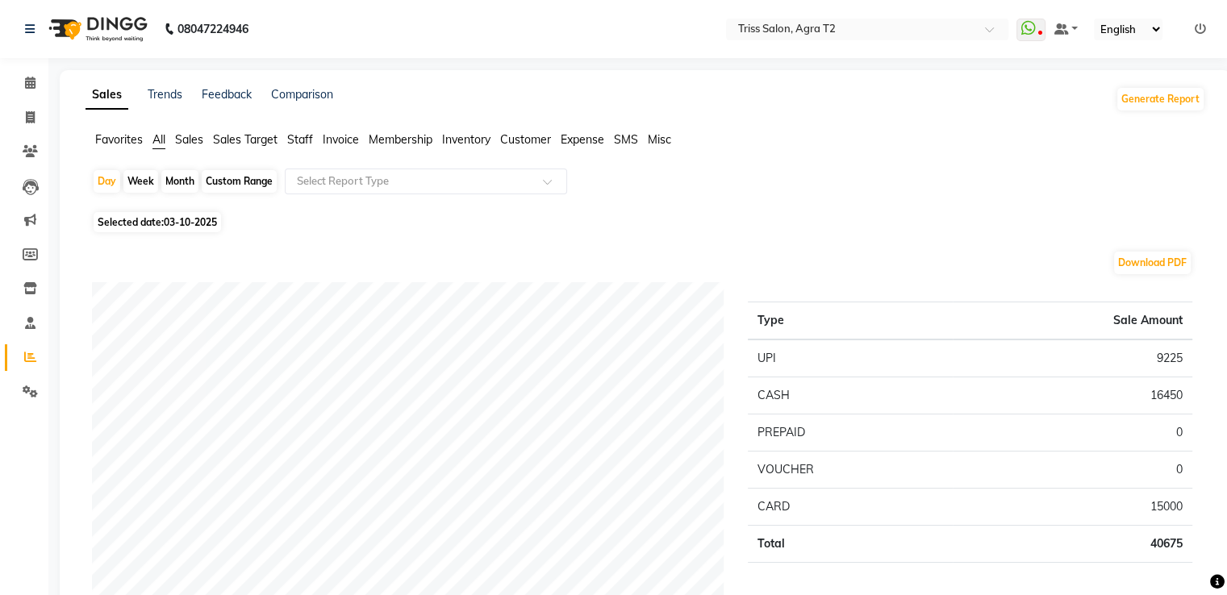
click at [300, 136] on span "Staff" at bounding box center [300, 139] width 26 height 15
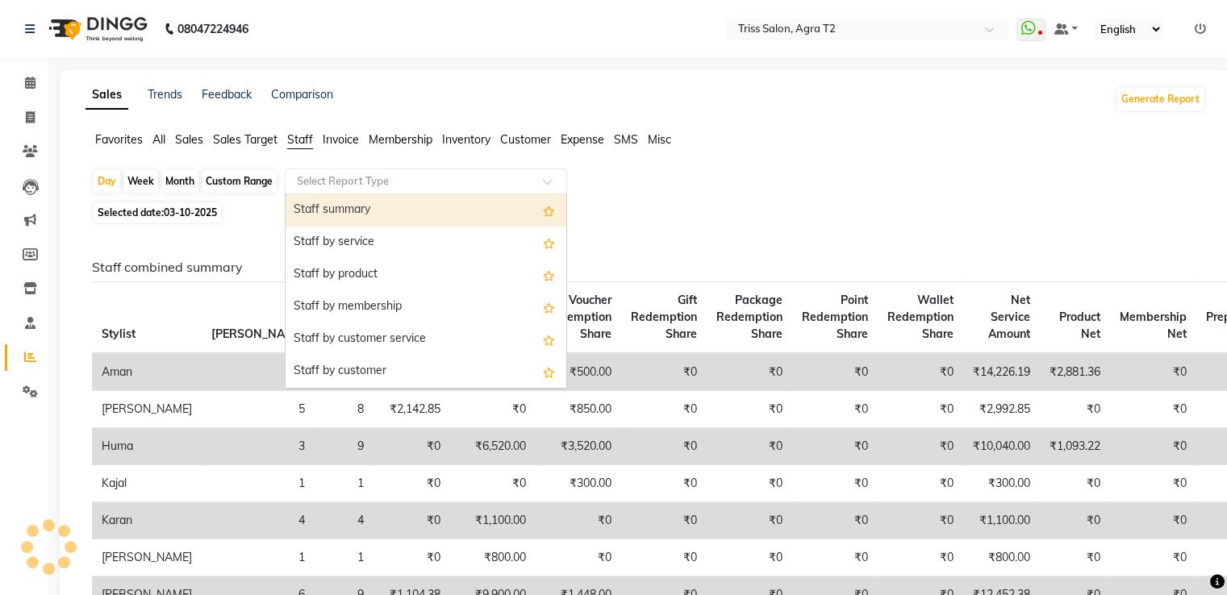
click at [333, 173] on input "text" at bounding box center [410, 181] width 232 height 16
click at [357, 216] on div "Staff summary" at bounding box center [426, 210] width 281 height 32
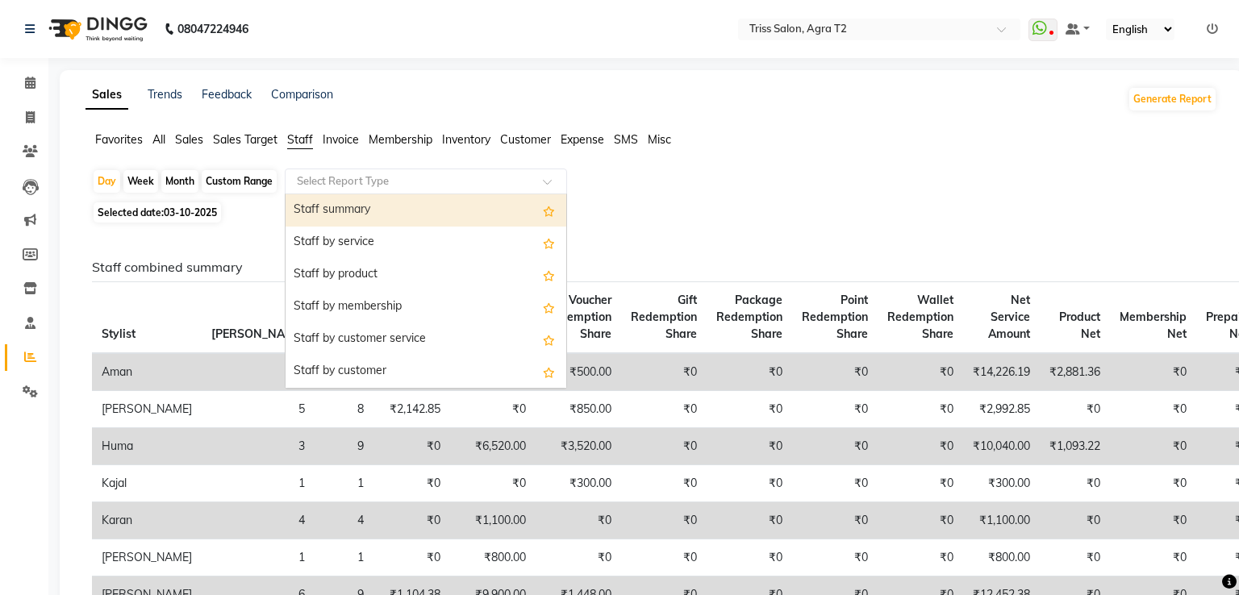
select select "full_report"
select select "csv"
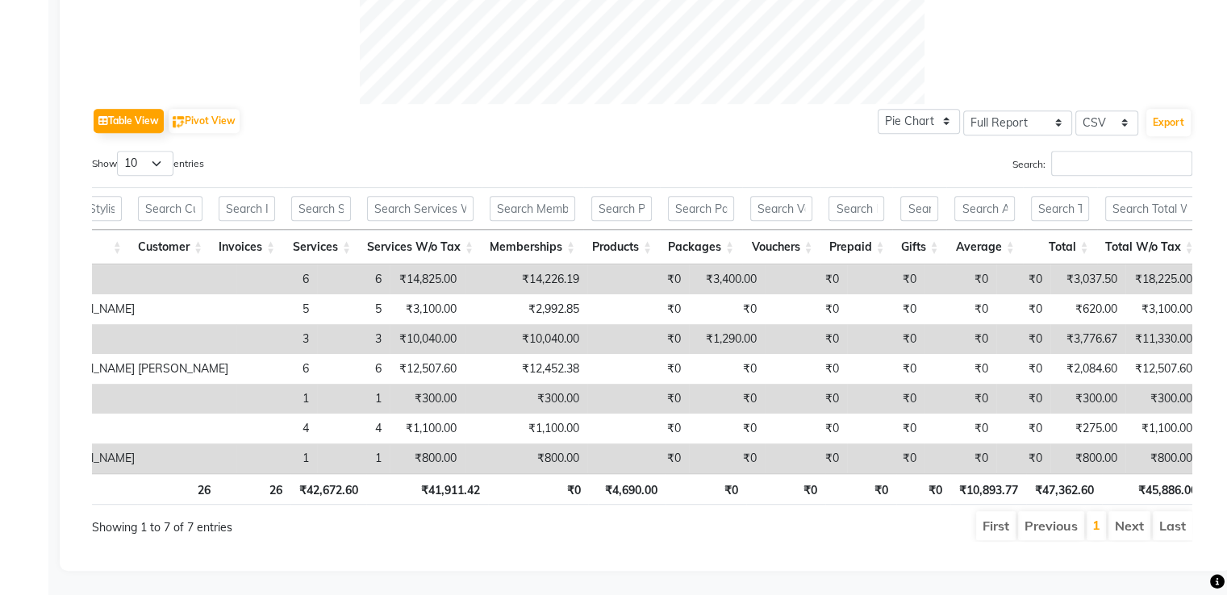
scroll to position [0, 168]
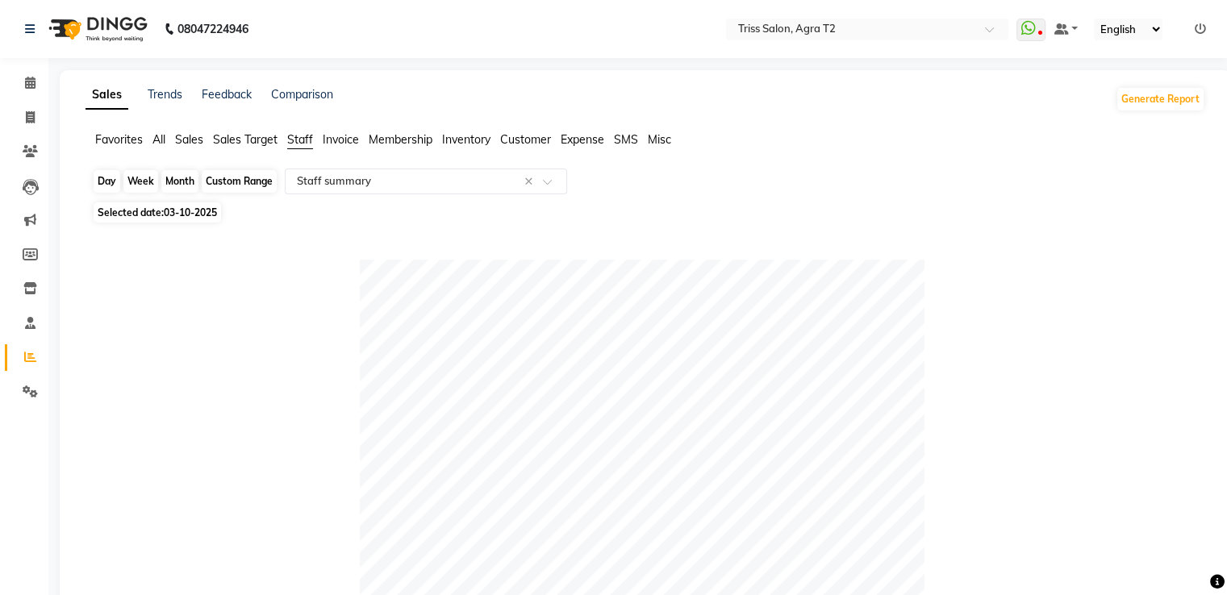
click at [102, 178] on div "Day" at bounding box center [107, 181] width 27 height 23
select select "10"
select select "2025"
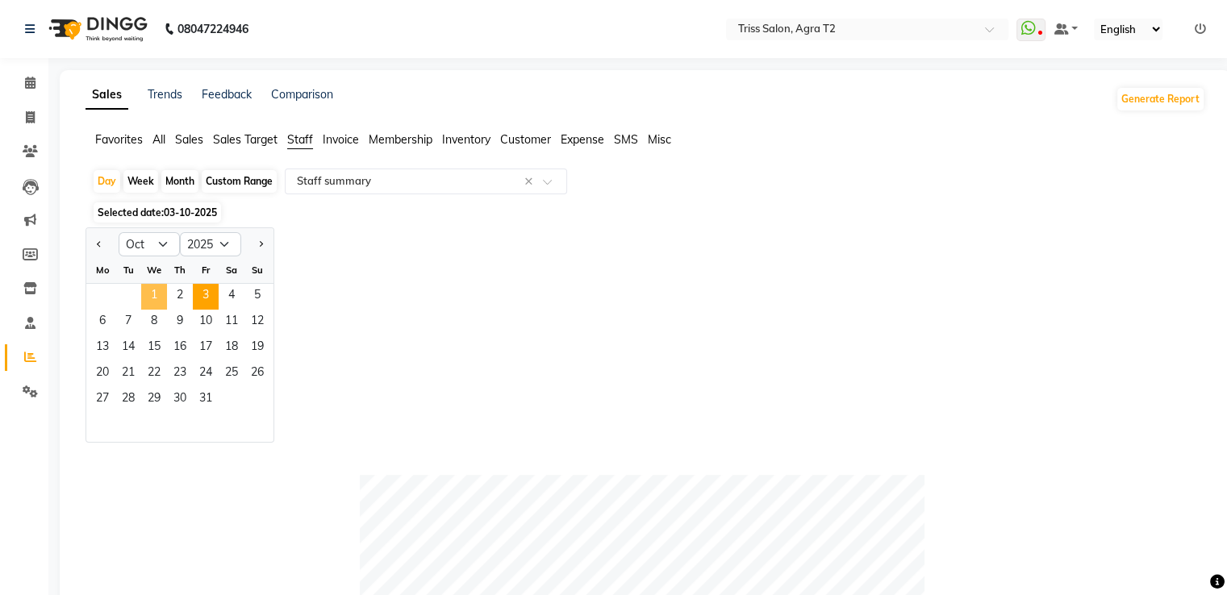
click at [161, 290] on span "1" at bounding box center [154, 297] width 26 height 26
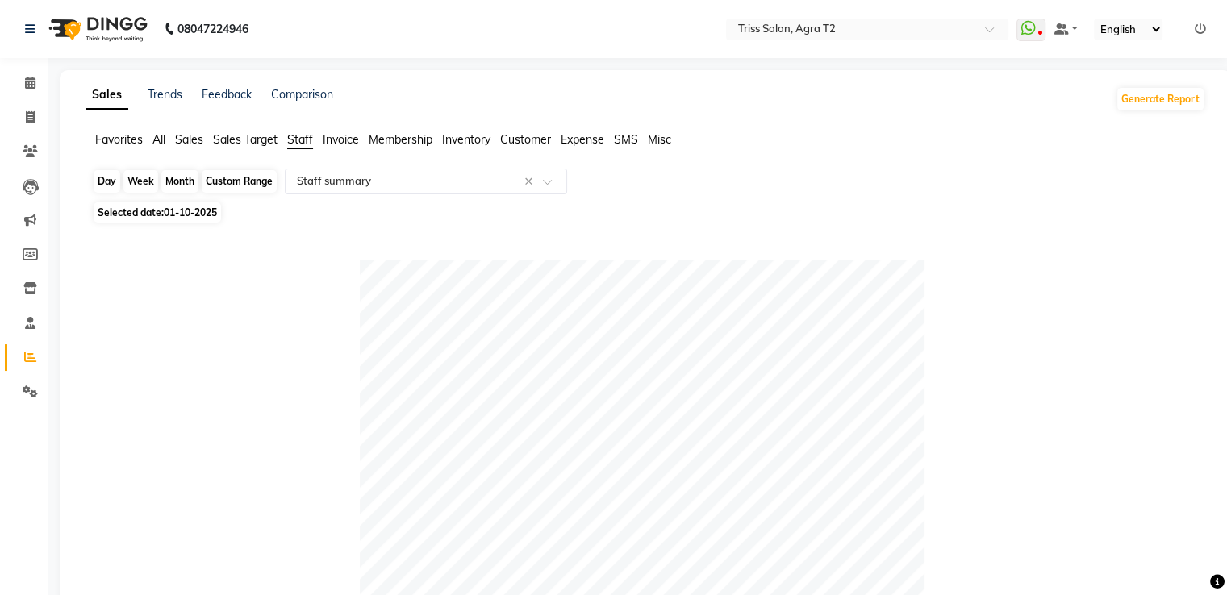
click at [113, 180] on div "Day" at bounding box center [107, 181] width 27 height 23
select select "10"
select select "2025"
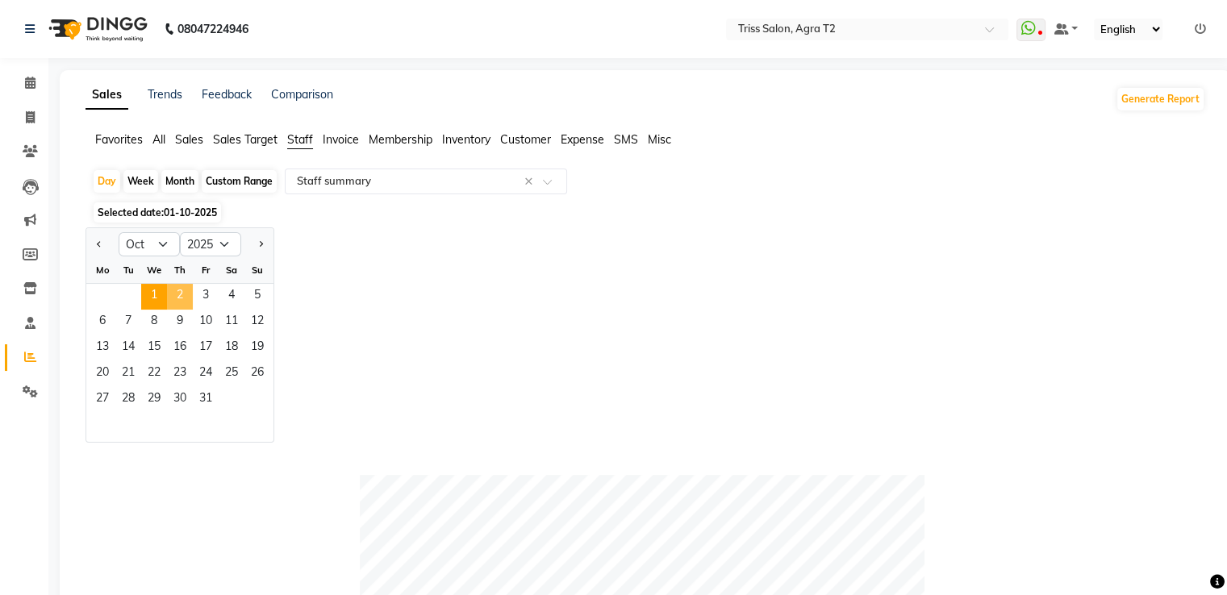
click at [181, 291] on span "2" at bounding box center [180, 297] width 26 height 26
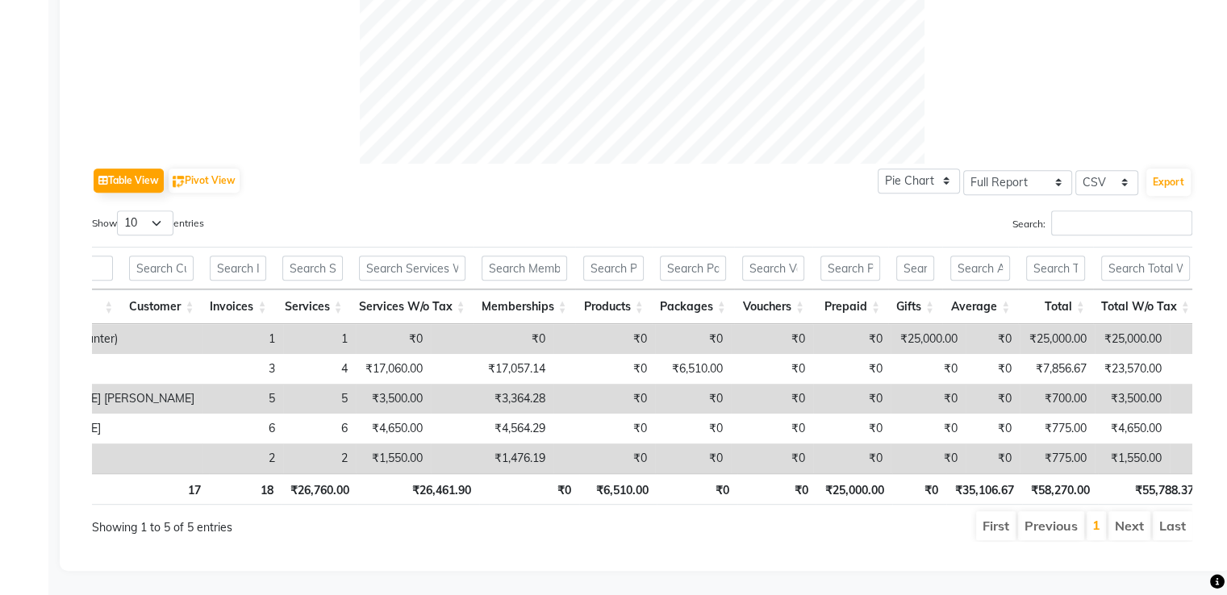
scroll to position [0, 223]
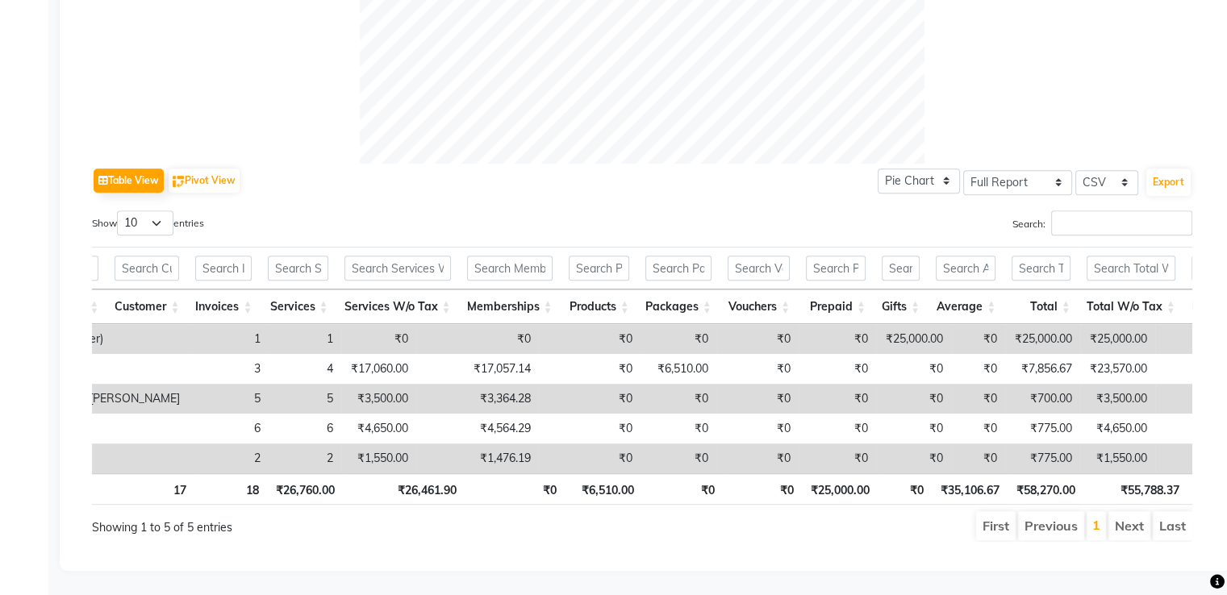
drag, startPoint x: 742, startPoint y: 501, endPoint x: 565, endPoint y: 512, distance: 177.9
click at [565, 512] on ul "First Previous 1 Next Last" at bounding box center [877, 526] width 632 height 29
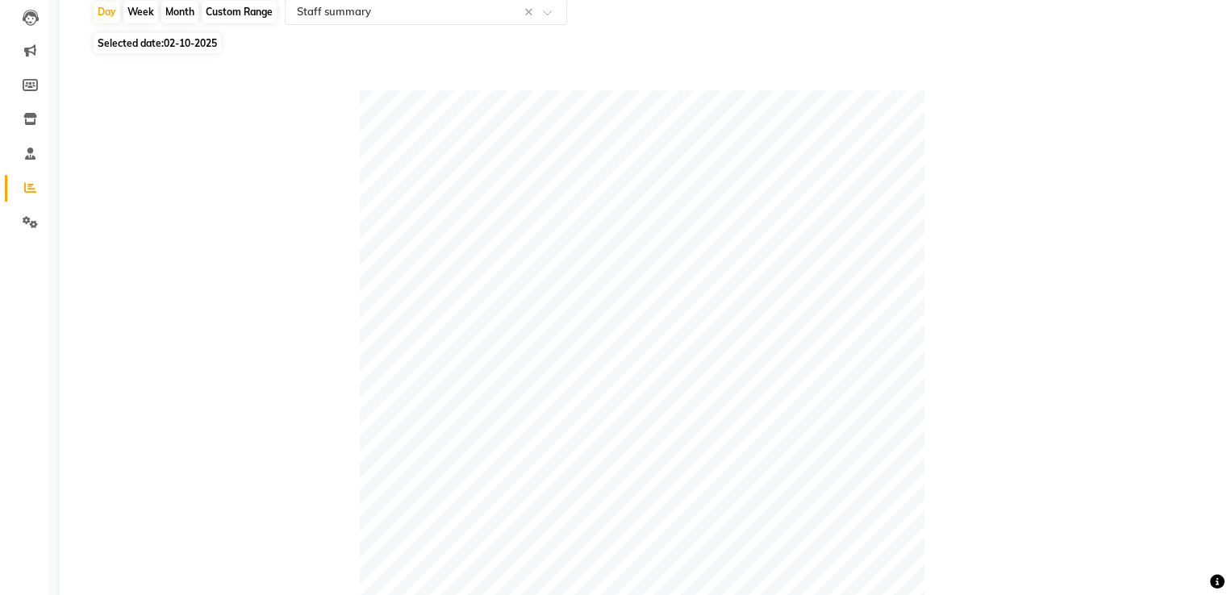
scroll to position [0, 0]
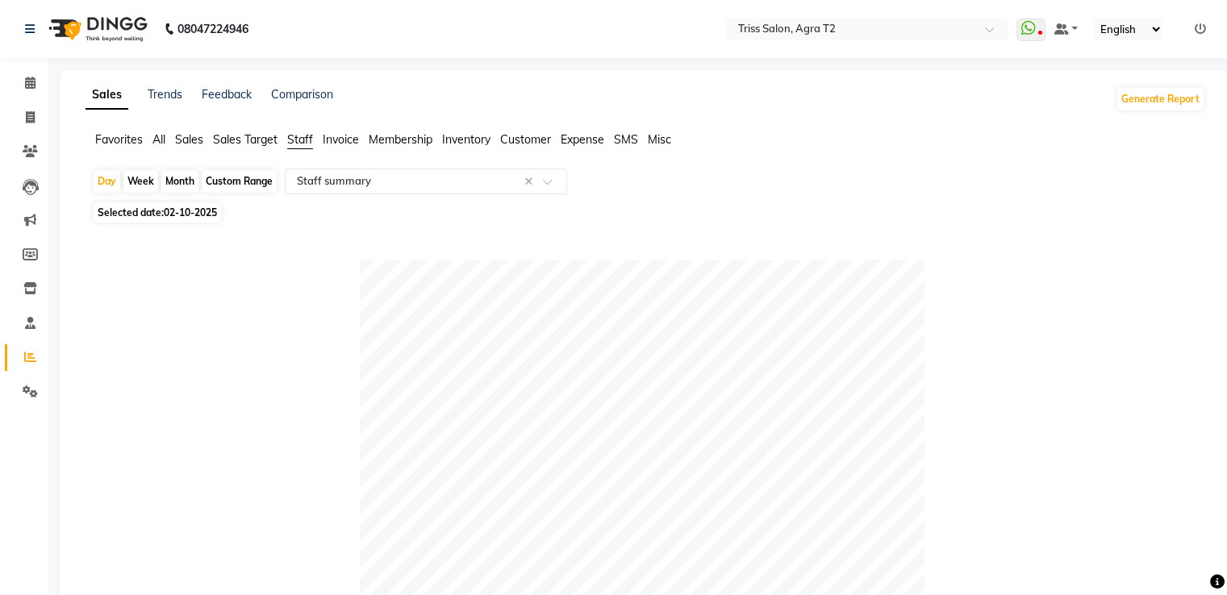
click at [181, 183] on div "Month" at bounding box center [179, 181] width 37 height 23
select select "10"
select select "2025"
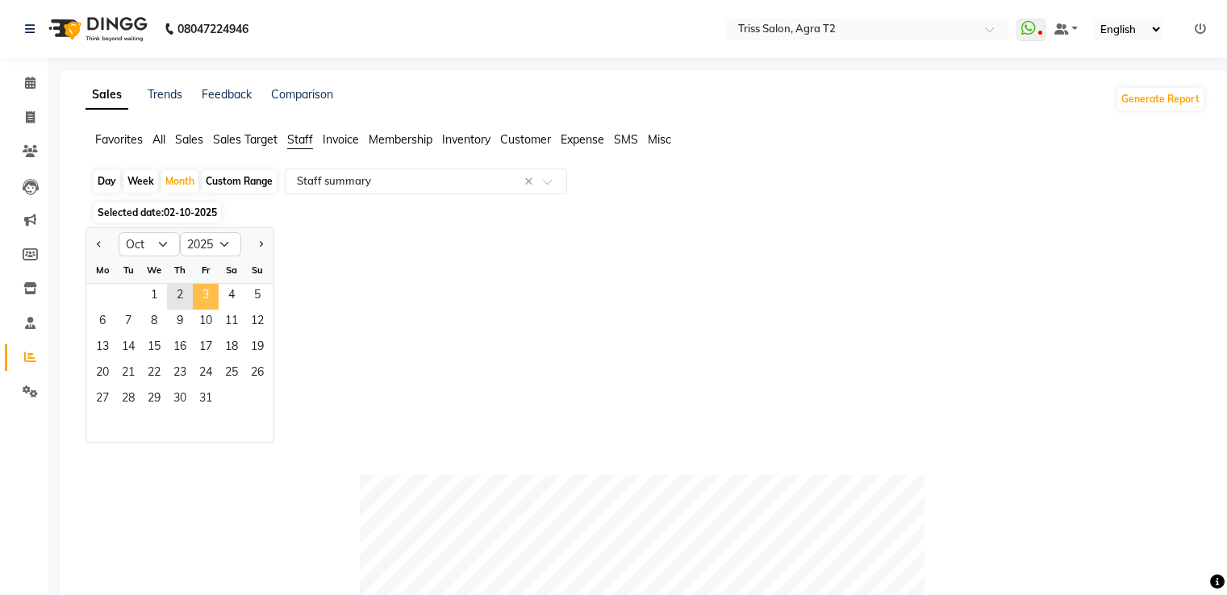
click at [200, 294] on span "3" at bounding box center [206, 297] width 26 height 26
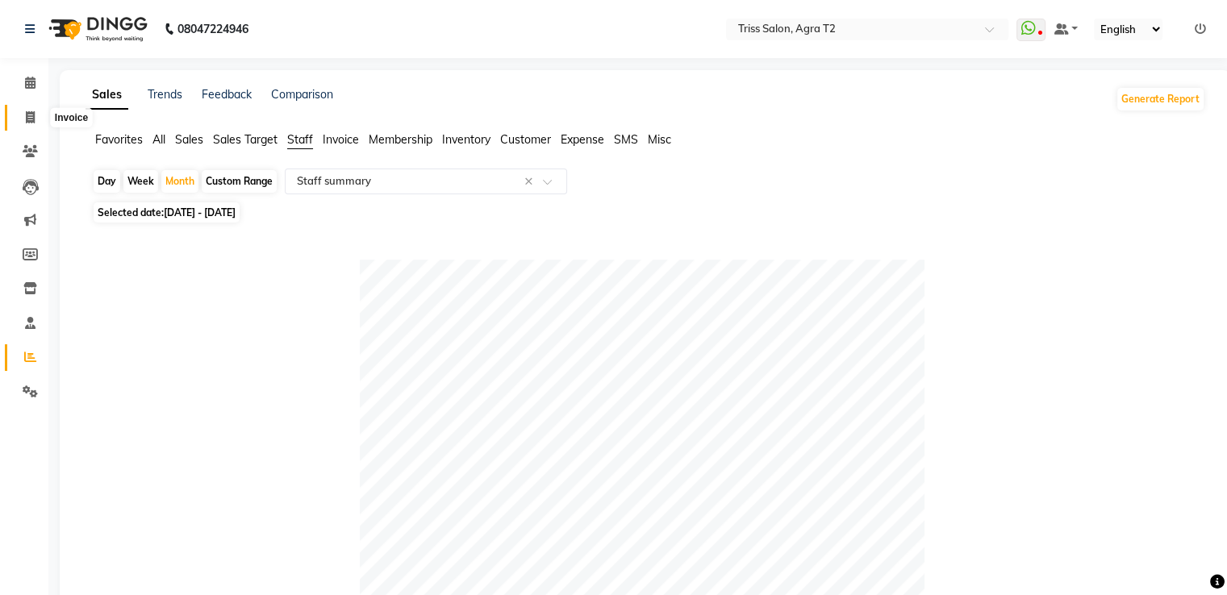
click at [20, 115] on span at bounding box center [30, 118] width 28 height 19
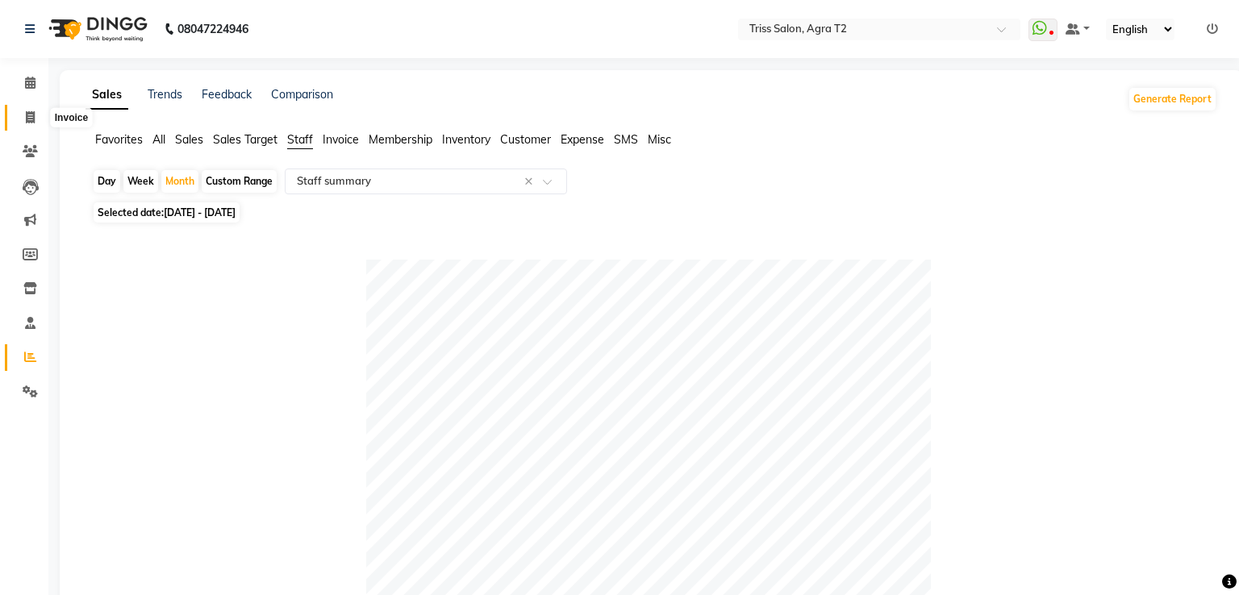
select select "service"
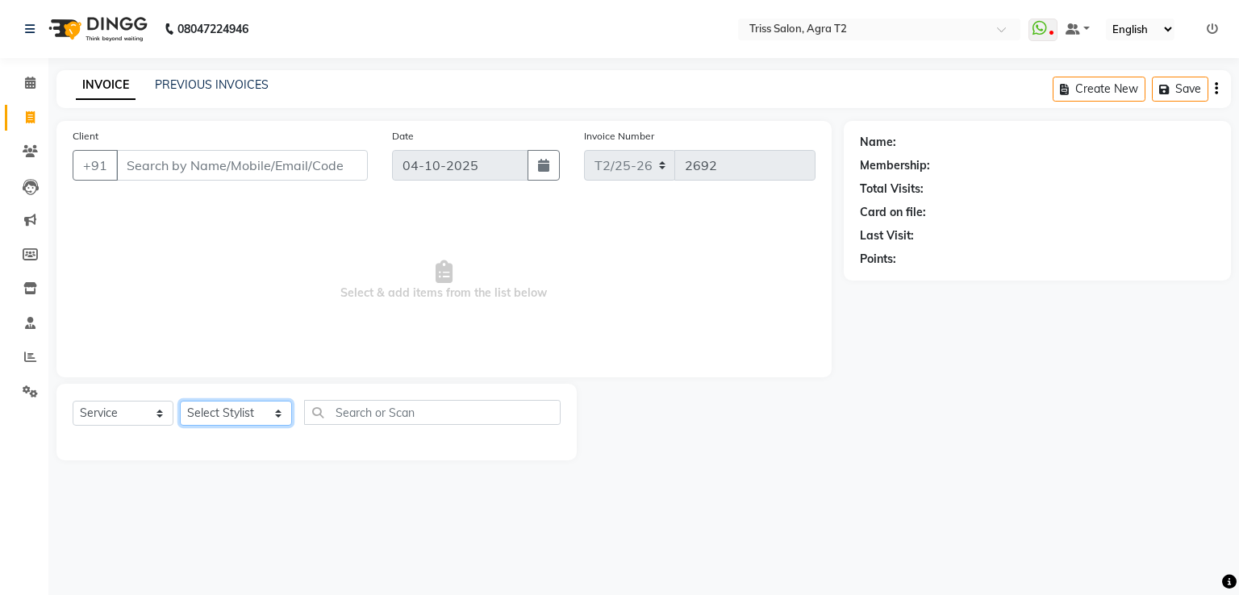
click at [244, 411] on select "Select Stylist [PERSON_NAME] [PERSON_NAME] Huma Kajal Karan [PERSON_NAME] [PERS…" at bounding box center [236, 413] width 112 height 25
select select "26469"
click at [180, 402] on select "Select Stylist [PERSON_NAME] [PERSON_NAME] Huma Kajal Karan [PERSON_NAME] [PERS…" at bounding box center [236, 413] width 112 height 25
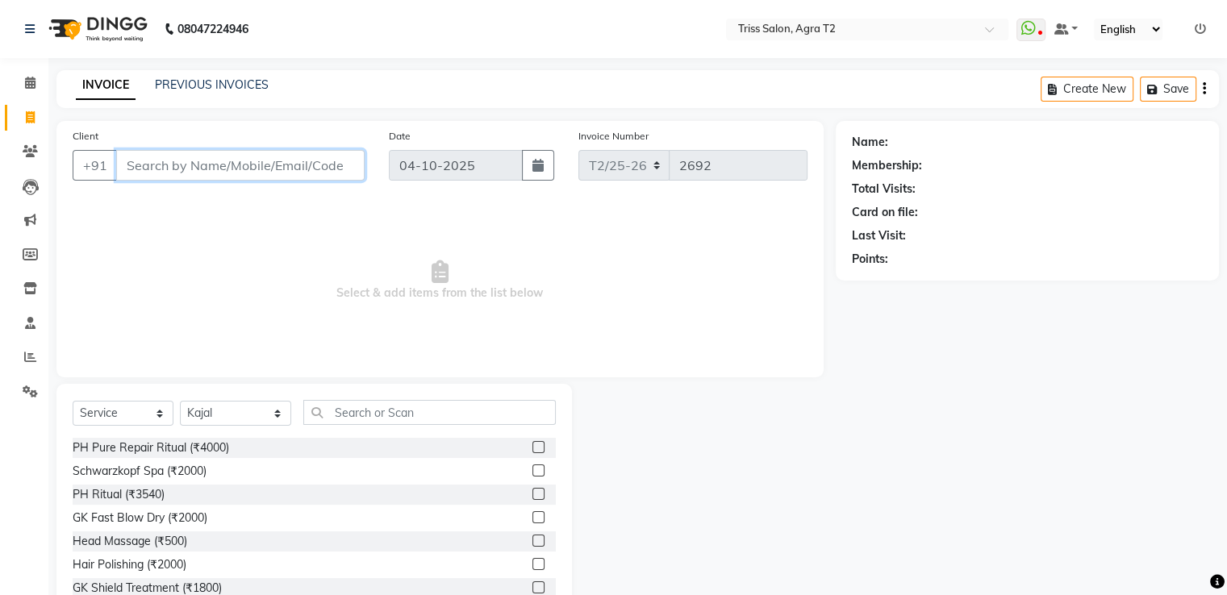
click at [261, 162] on input "Client" at bounding box center [240, 165] width 248 height 31
type input "r"
type input "t"
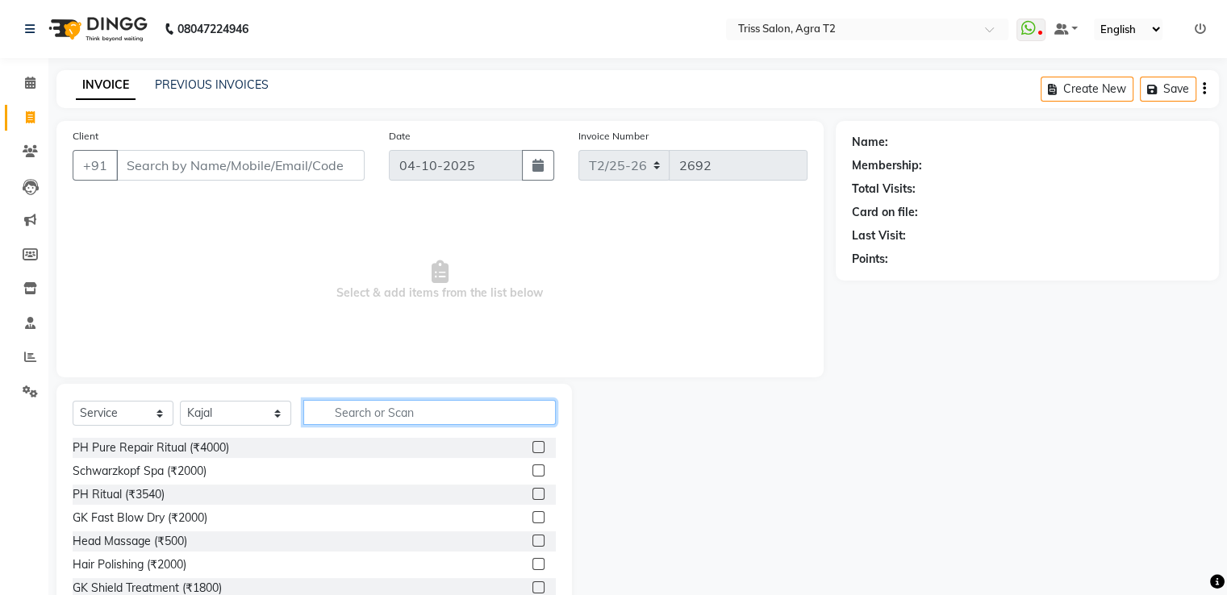
click at [371, 425] on input "text" at bounding box center [429, 412] width 252 height 25
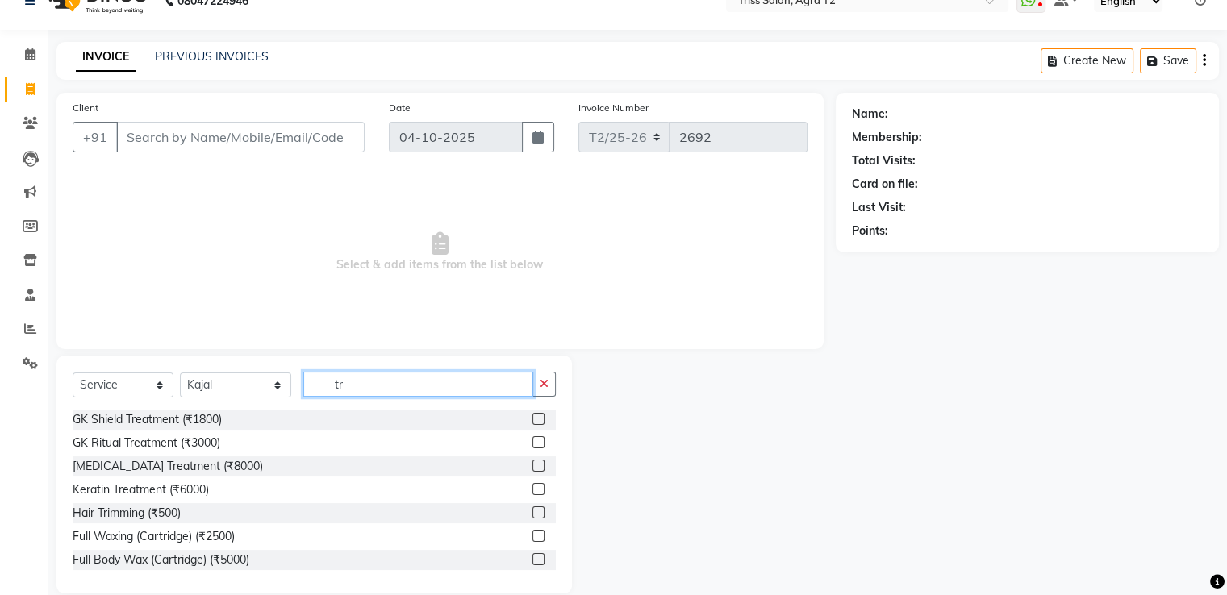
scroll to position [52, 0]
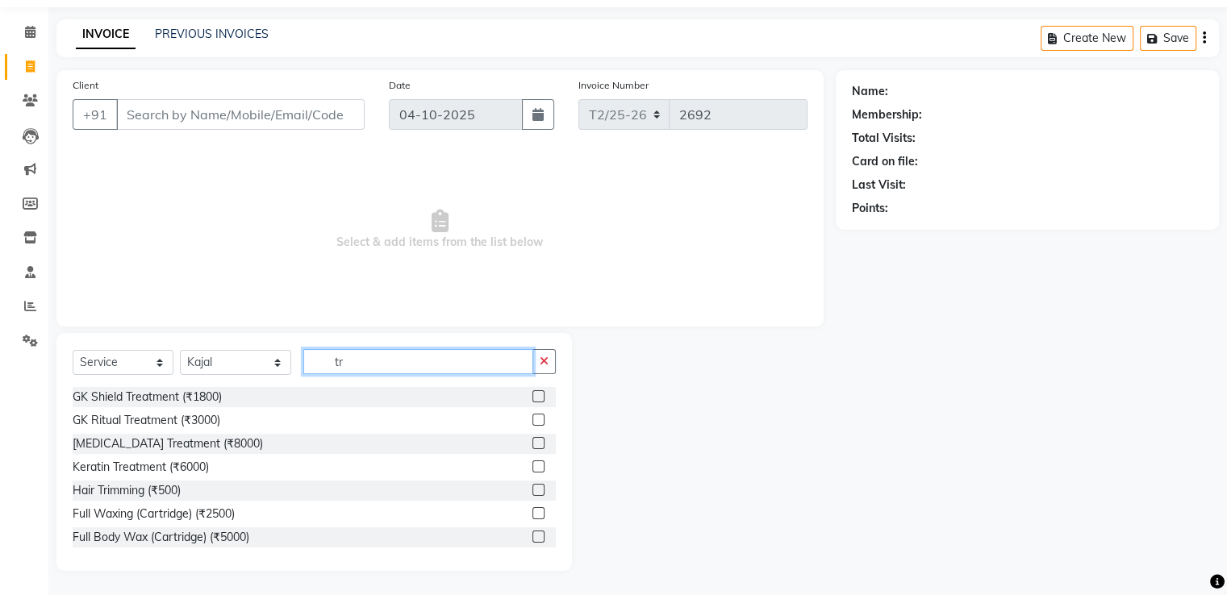
type input "t"
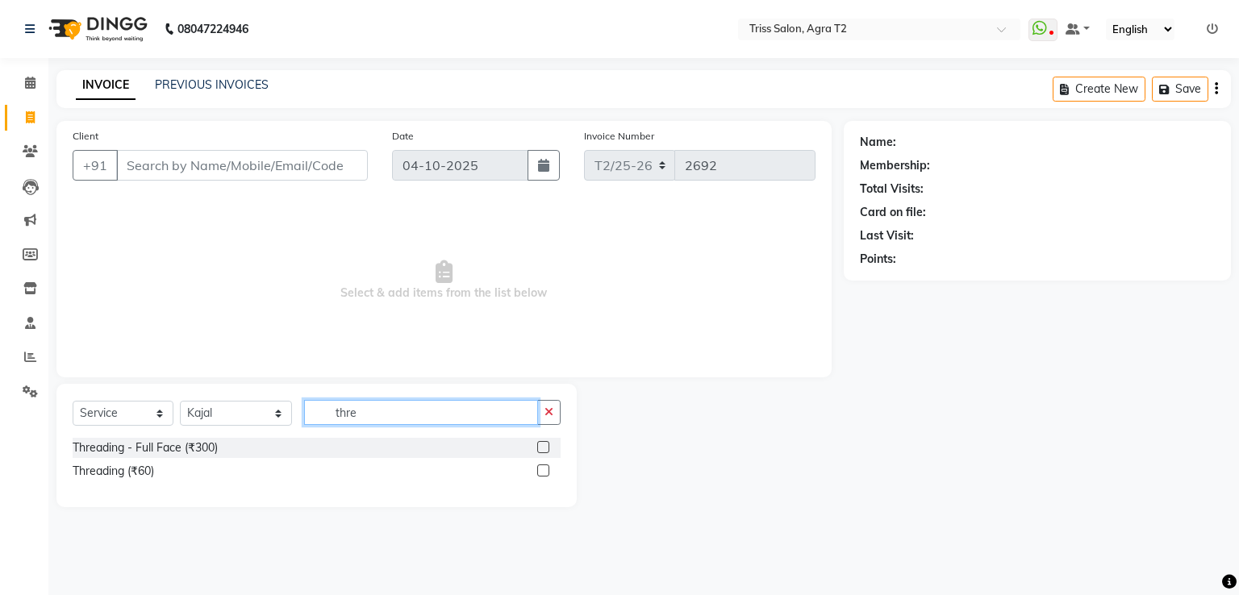
type input "thre"
click at [539, 470] on label at bounding box center [543, 471] width 12 height 12
click at [539, 470] on input "checkbox" at bounding box center [542, 471] width 10 height 10
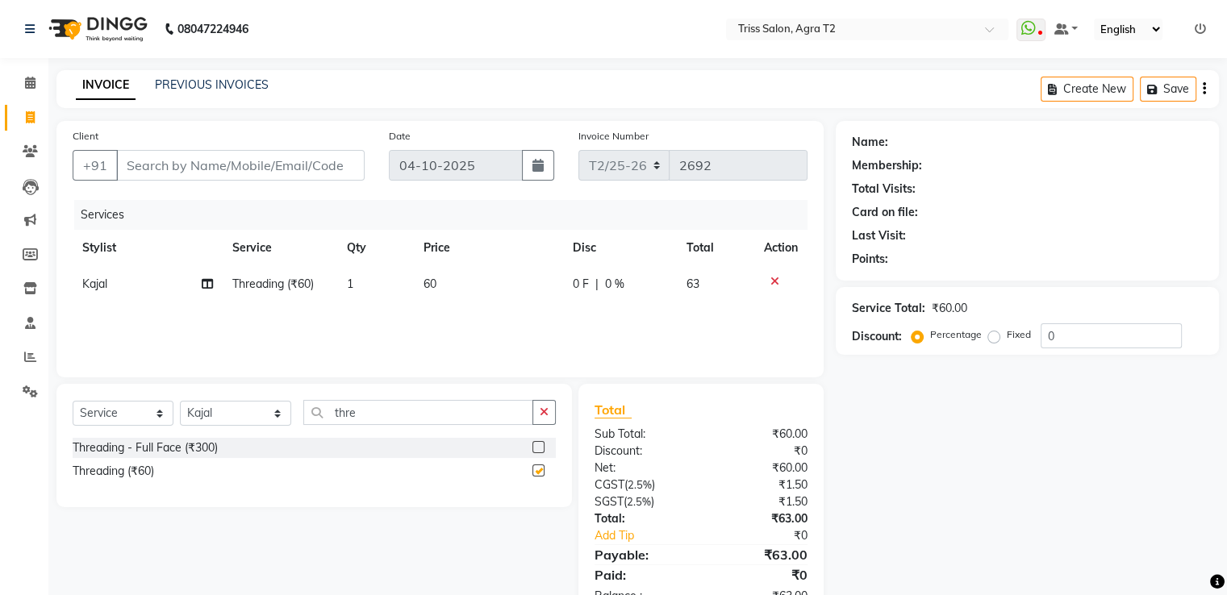
checkbox input "false"
click at [543, 415] on icon "button" at bounding box center [544, 412] width 9 height 11
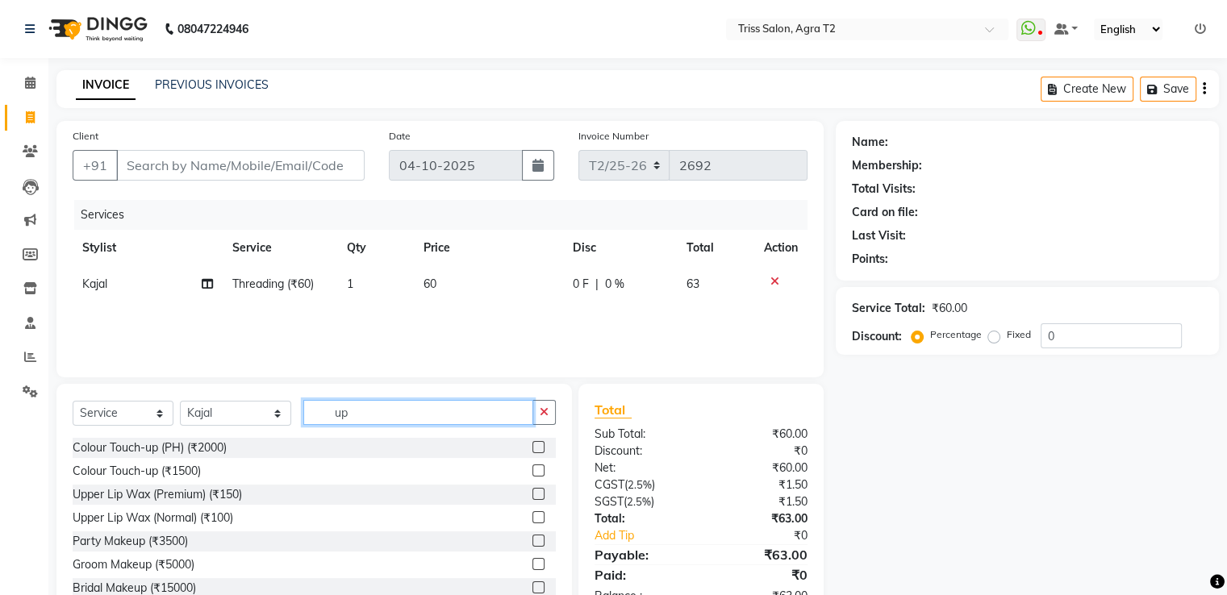
type input "up"
click at [532, 495] on label at bounding box center [538, 494] width 12 height 12
click at [532, 495] on input "checkbox" at bounding box center [537, 495] width 10 height 10
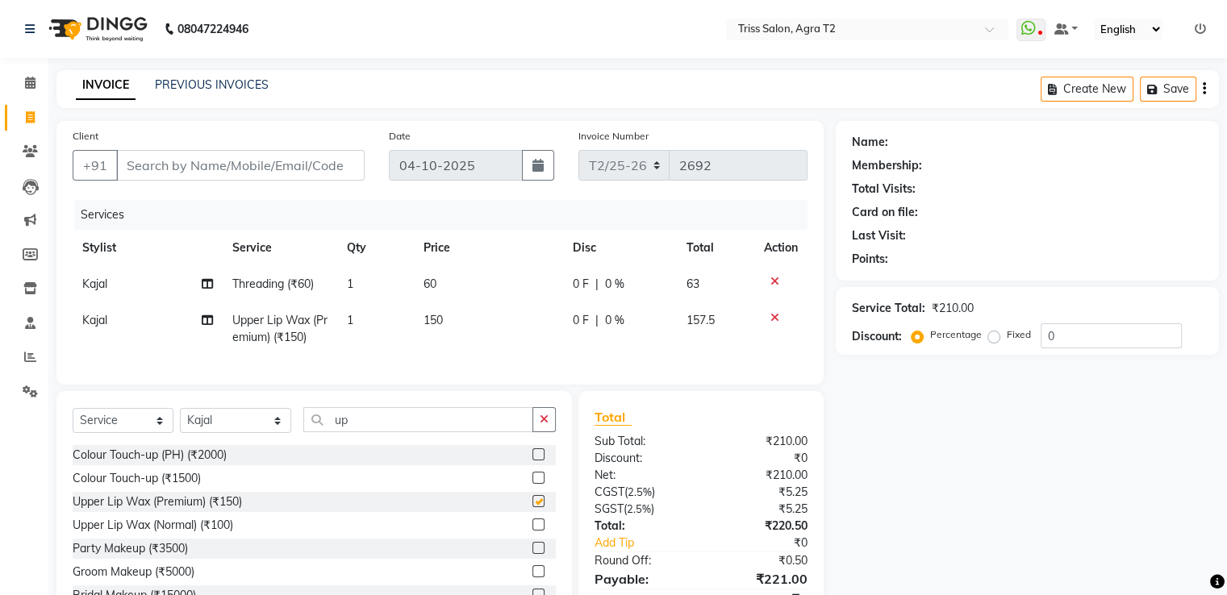
checkbox input "false"
click at [539, 430] on button "button" at bounding box center [543, 419] width 23 height 25
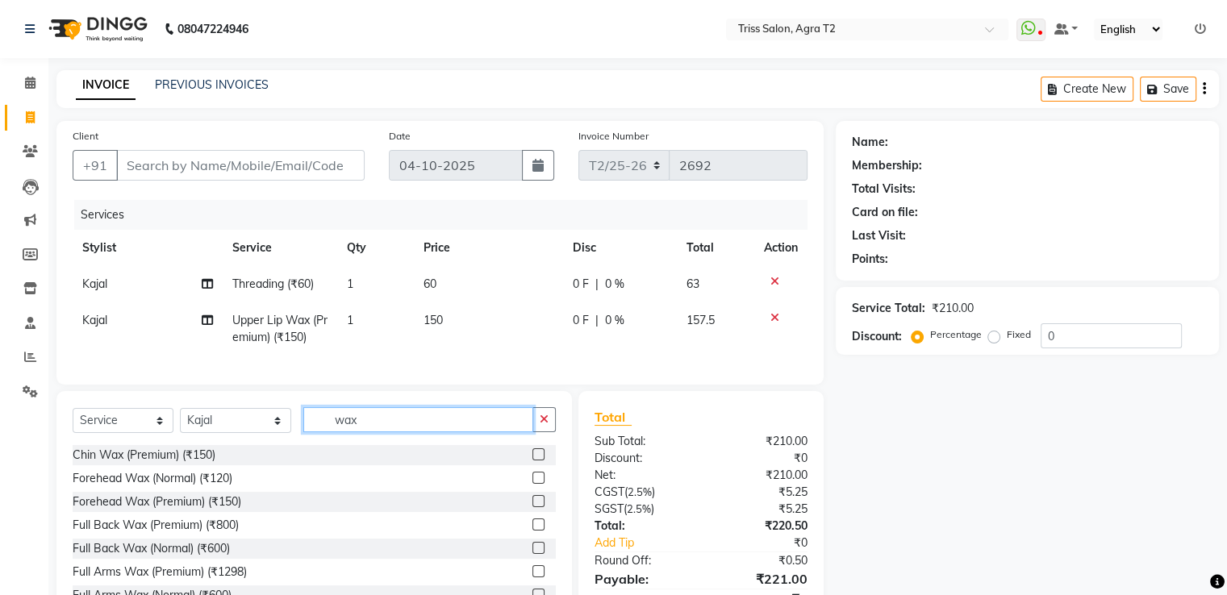
type input "wax"
click at [532, 461] on label at bounding box center [538, 455] width 12 height 12
click at [532, 461] on input "checkbox" at bounding box center [537, 455] width 10 height 10
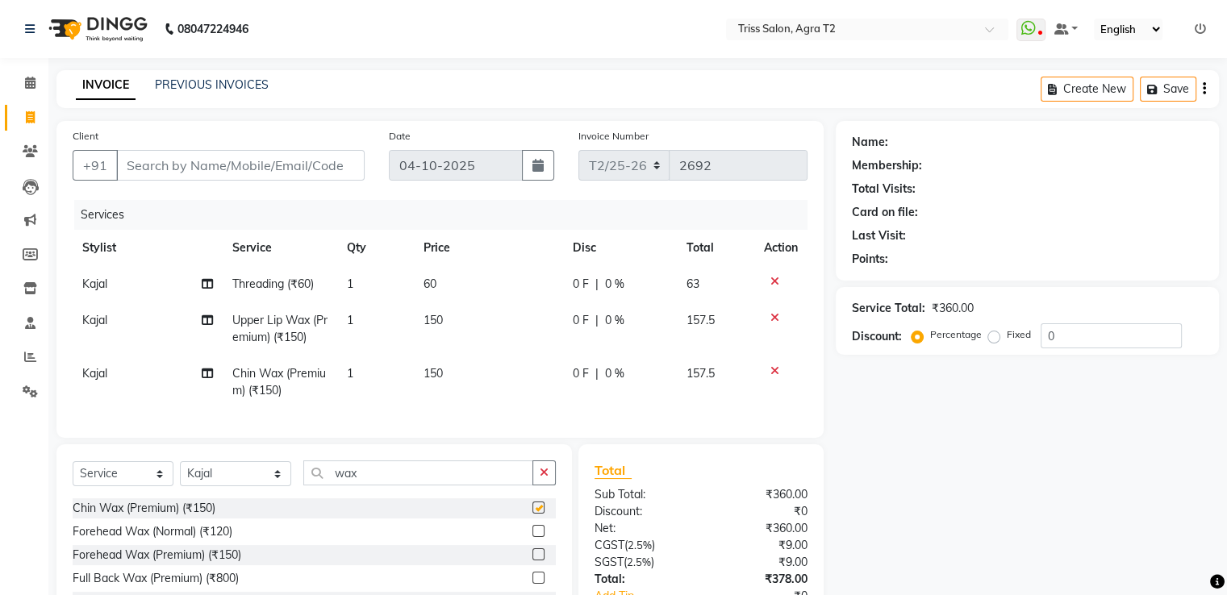
checkbox input "false"
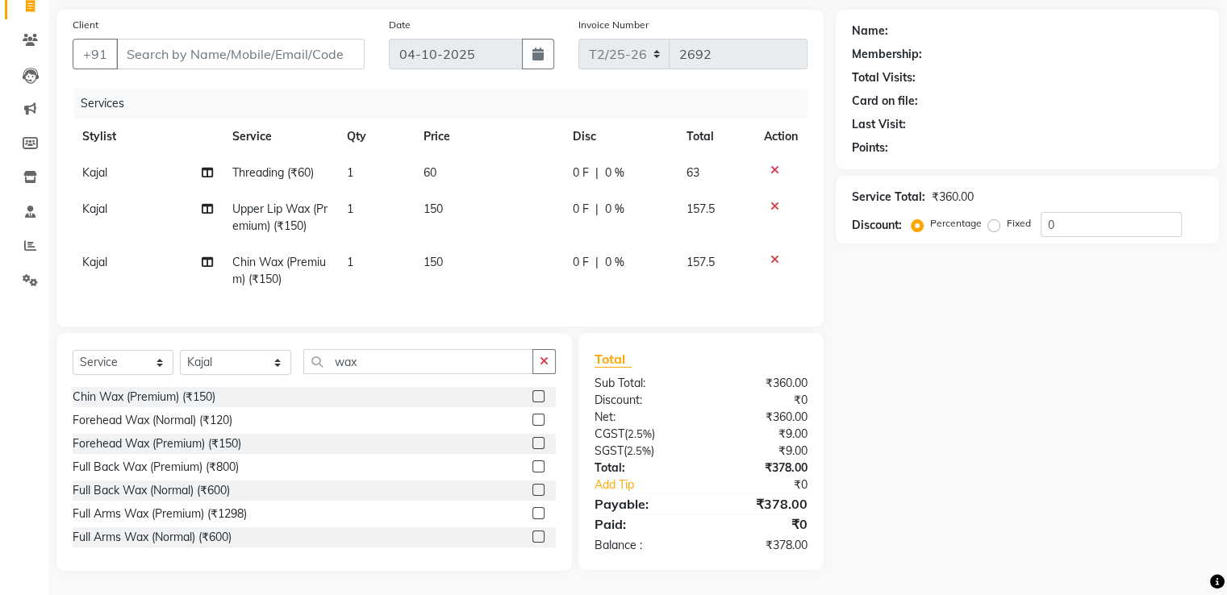
scroll to position [124, 0]
click at [458, 360] on input "wax" at bounding box center [417, 361] width 229 height 25
type input "w"
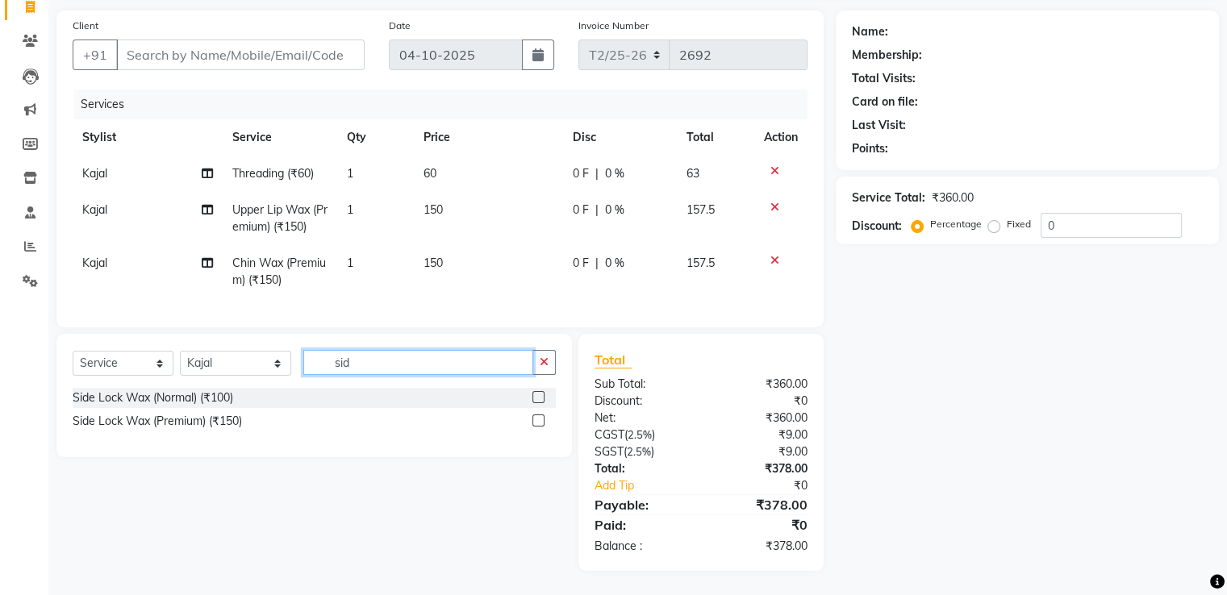
scroll to position [123, 0]
type input "sid"
click at [534, 421] on label at bounding box center [538, 421] width 12 height 12
click at [534, 421] on input "checkbox" at bounding box center [537, 421] width 10 height 10
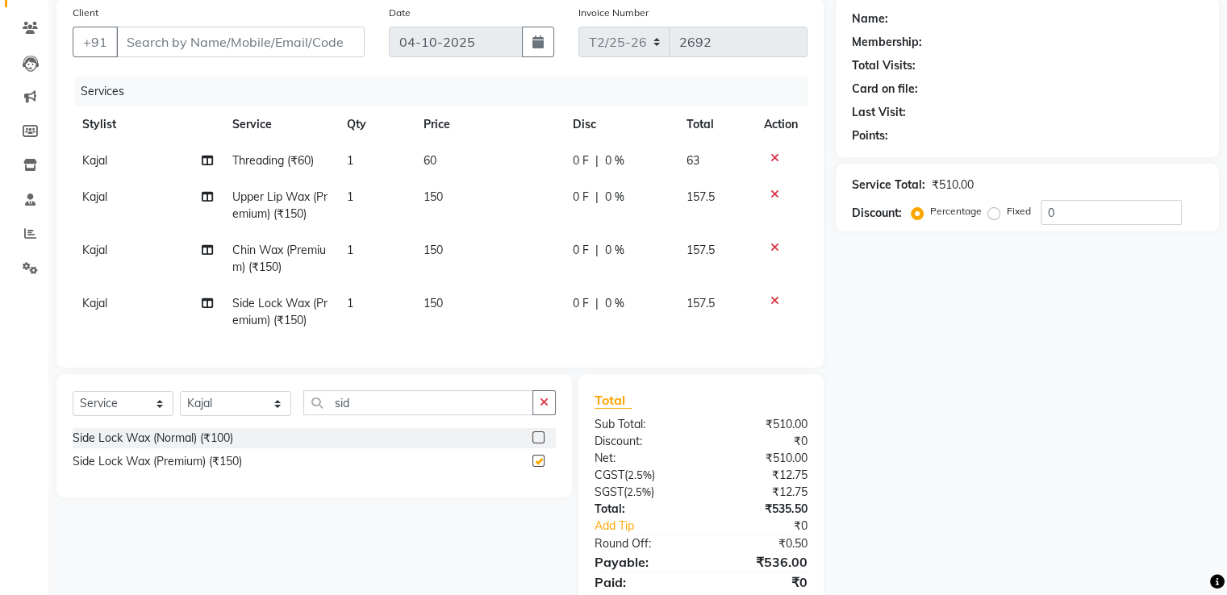
checkbox input "false"
click at [453, 294] on td "150" at bounding box center [488, 312] width 149 height 53
select select "26469"
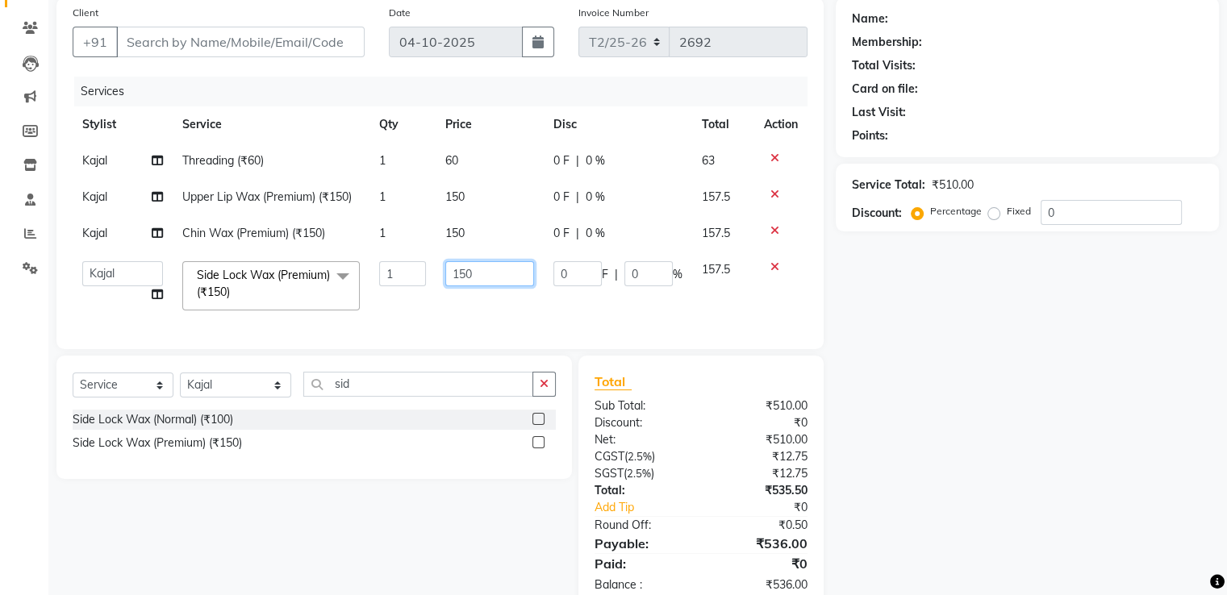
click at [495, 268] on input "150" at bounding box center [489, 273] width 89 height 25
type input "1"
type input "200"
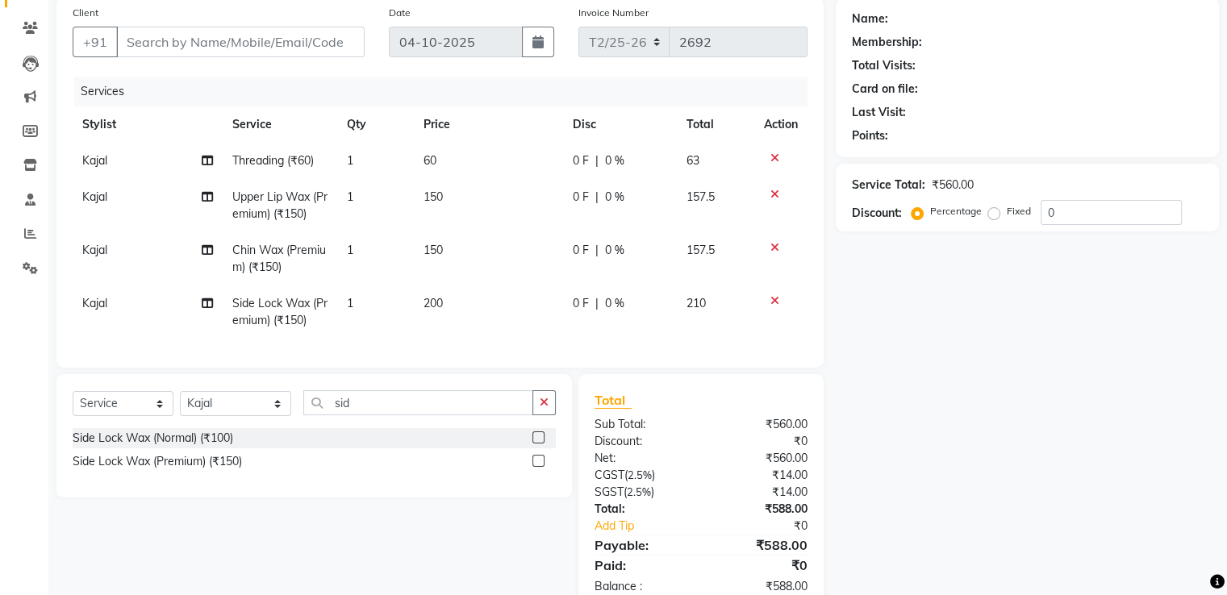
click at [477, 236] on td "150" at bounding box center [488, 258] width 149 height 53
select select "26469"
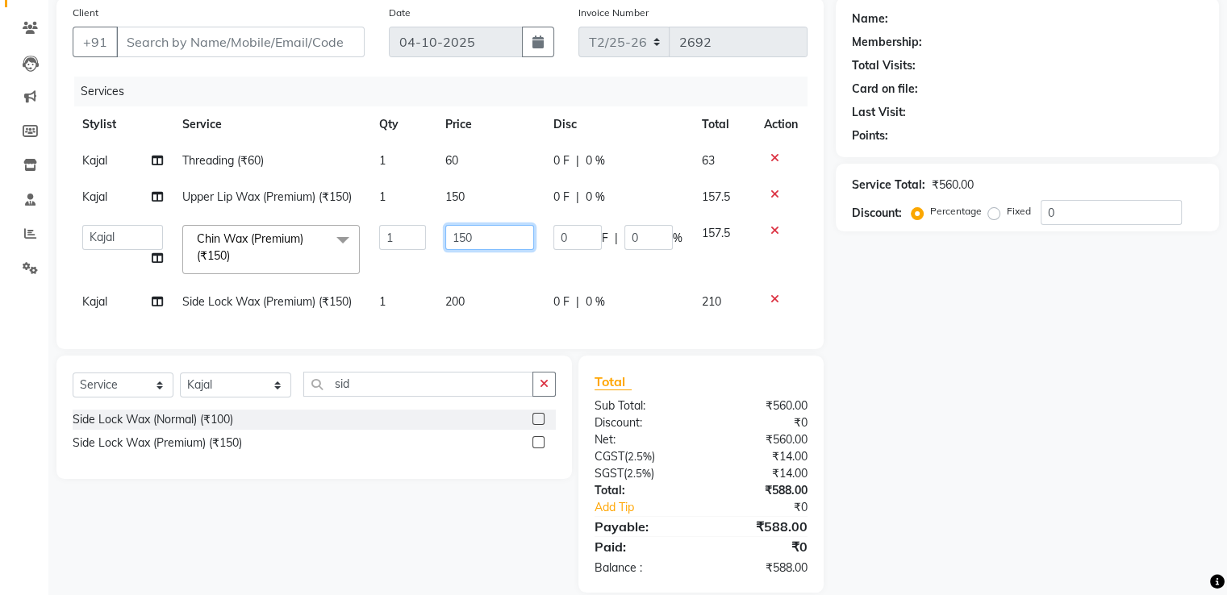
click at [474, 240] on input "150" at bounding box center [489, 237] width 89 height 25
type input "1"
type input "200"
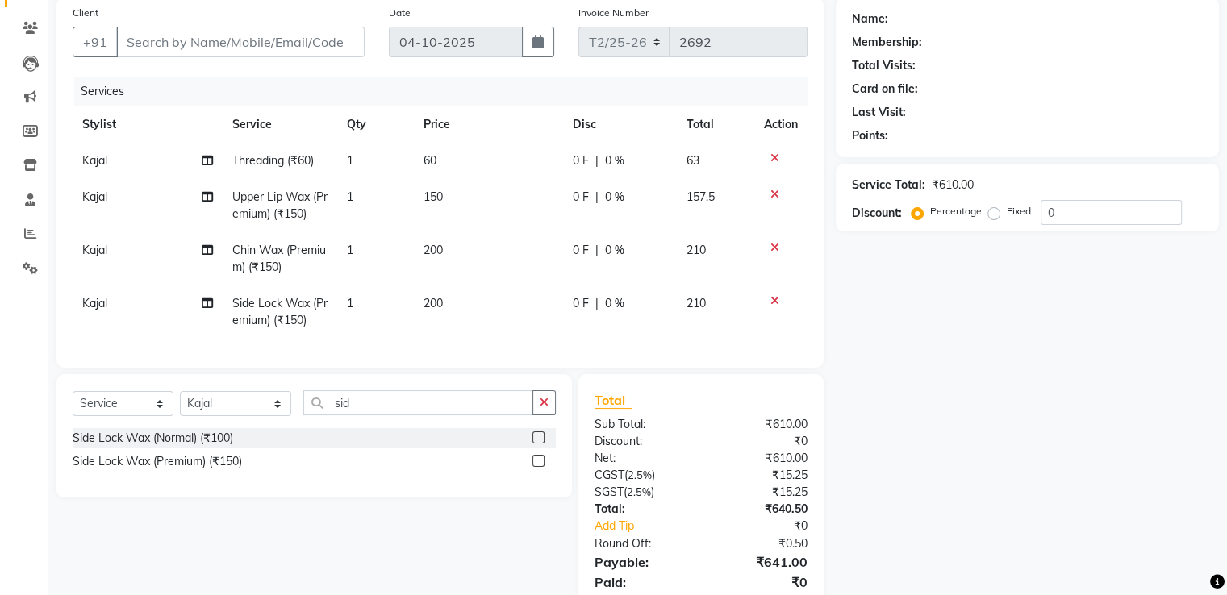
click at [484, 257] on td "200" at bounding box center [488, 258] width 149 height 53
select select "26469"
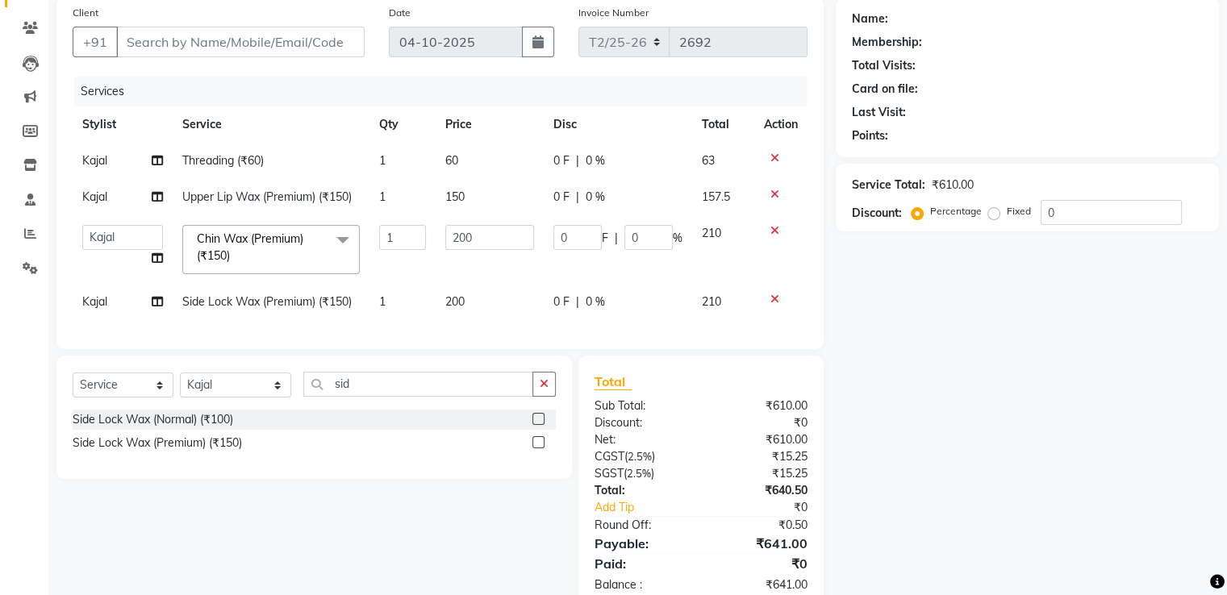
click at [478, 185] on td "150" at bounding box center [490, 197] width 108 height 36
select select "26469"
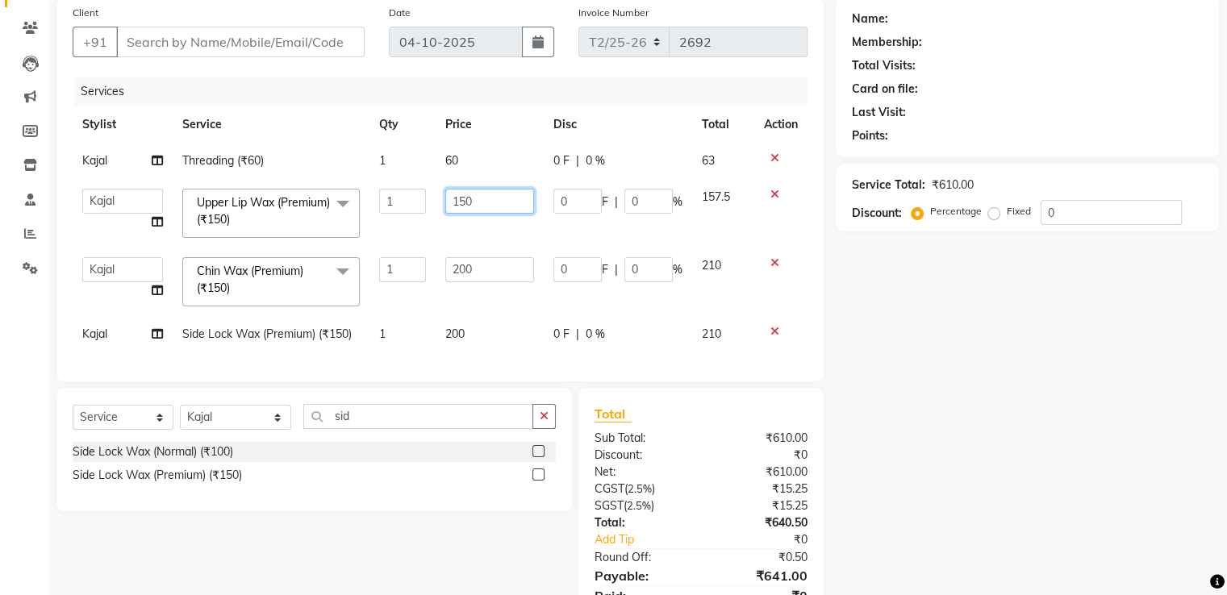
click at [491, 201] on input "150" at bounding box center [489, 201] width 89 height 25
type input "1"
type input "200"
click at [954, 299] on div "Name: Membership: Total Visits: Card on file: Last Visit: Points: Service Total…" at bounding box center [1033, 320] width 395 height 645
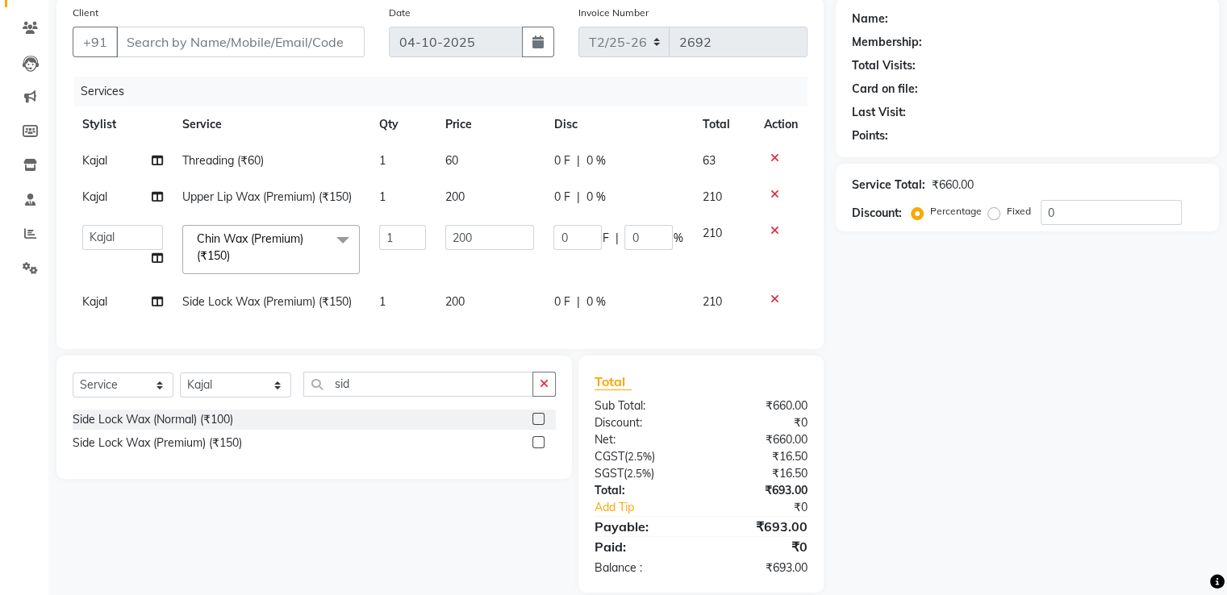
click at [900, 287] on div "Name: Membership: Total Visits: Card on file: Last Visit: Points: Service Total…" at bounding box center [1033, 295] width 395 height 595
click at [647, 267] on td "0 F | 0 %" at bounding box center [618, 249] width 148 height 69
click at [542, 390] on icon "button" at bounding box center [544, 383] width 9 height 11
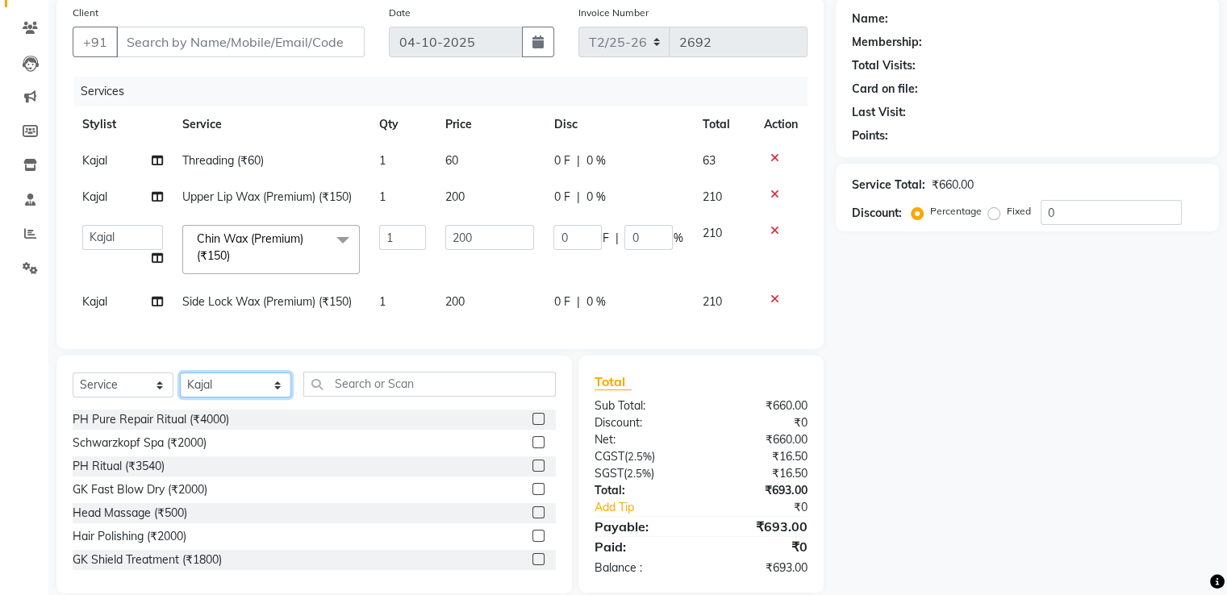
click at [231, 398] on select "Select Stylist [PERSON_NAME] [PERSON_NAME] Huma Kajal Karan [PERSON_NAME] [PERS…" at bounding box center [235, 385] width 111 height 25
select select "33013"
click at [180, 385] on select "Select Stylist [PERSON_NAME] [PERSON_NAME] Huma Kajal Karan [PERSON_NAME] [PERS…" at bounding box center [235, 385] width 111 height 25
click at [381, 397] on input "text" at bounding box center [429, 384] width 252 height 25
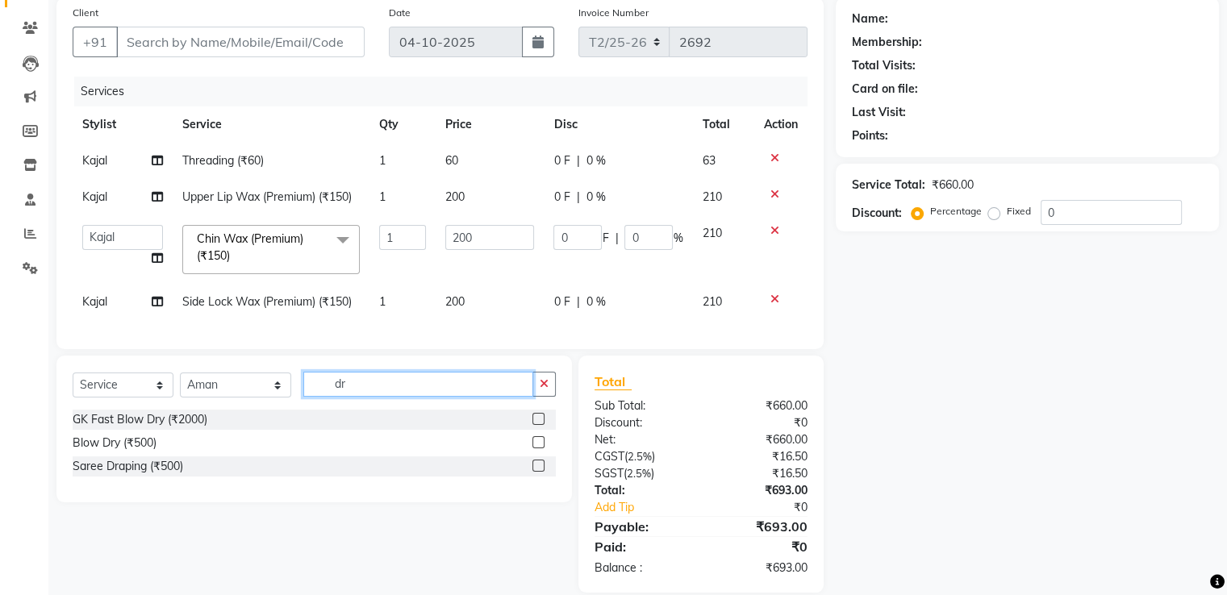
type input "dr"
click at [534, 449] on label at bounding box center [538, 442] width 12 height 12
click at [534, 449] on input "checkbox" at bounding box center [537, 443] width 10 height 10
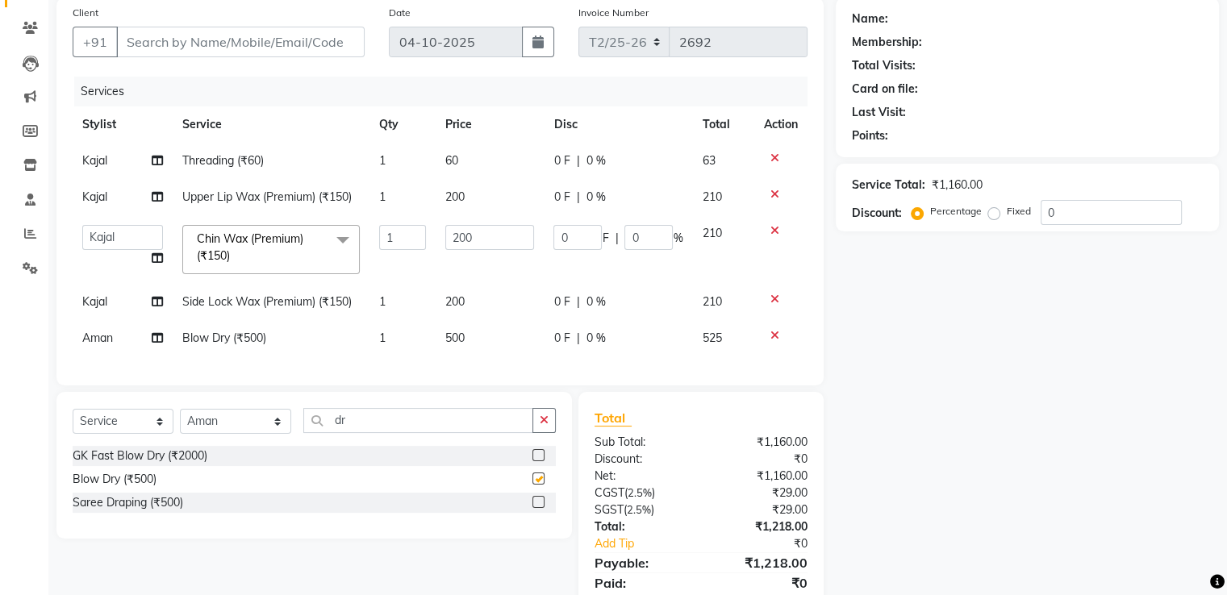
checkbox input "false"
click at [910, 358] on div "Name: Membership: Total Visits: Card on file: Last Visit: Points: Service Total…" at bounding box center [1033, 314] width 395 height 632
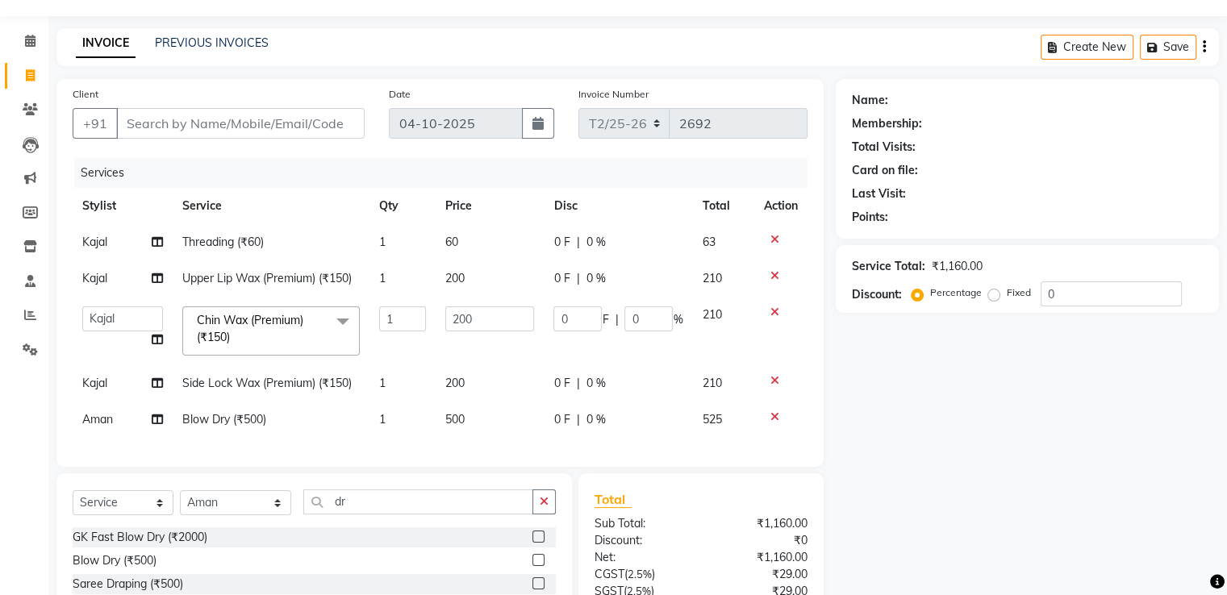
scroll to position [0, 0]
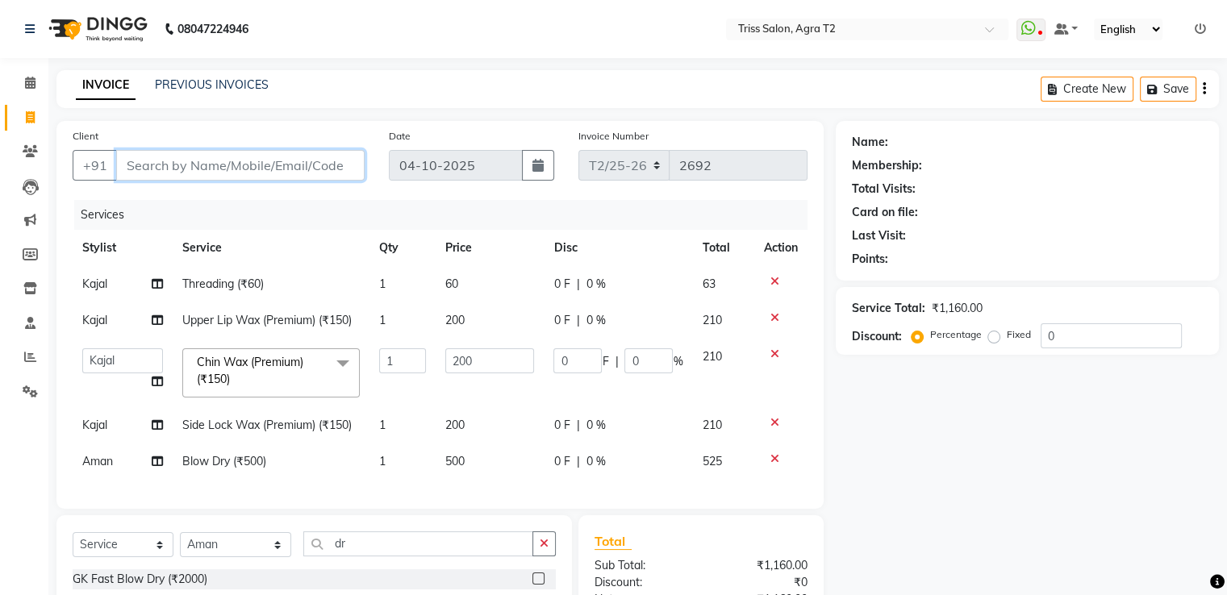
click at [149, 173] on input "Client" at bounding box center [240, 165] width 248 height 31
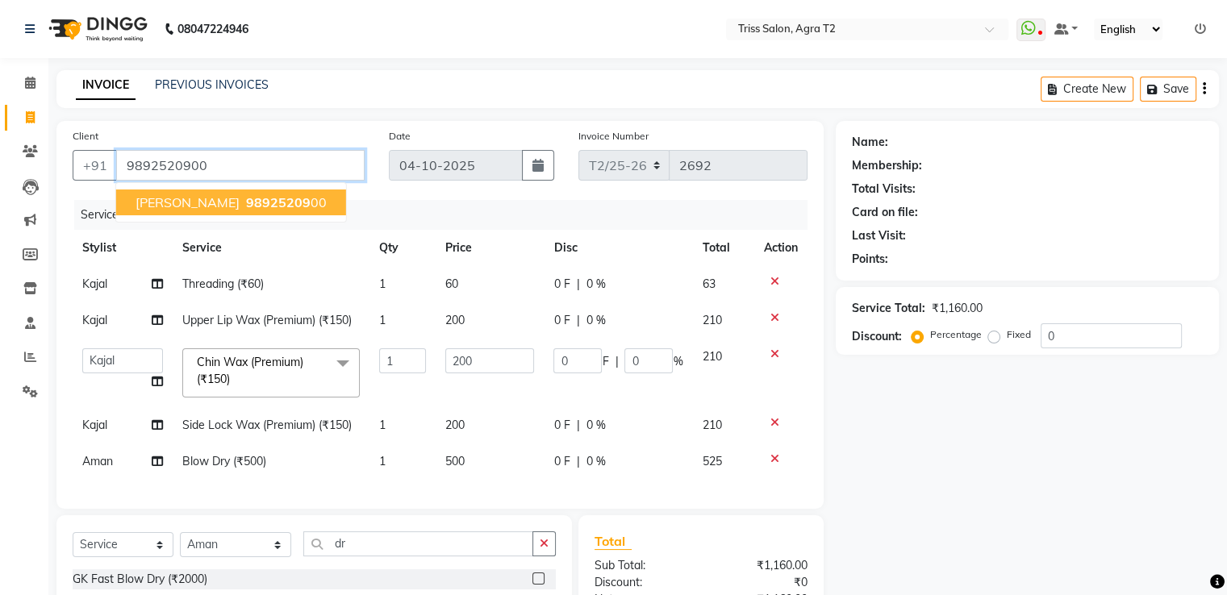
type input "9892520900"
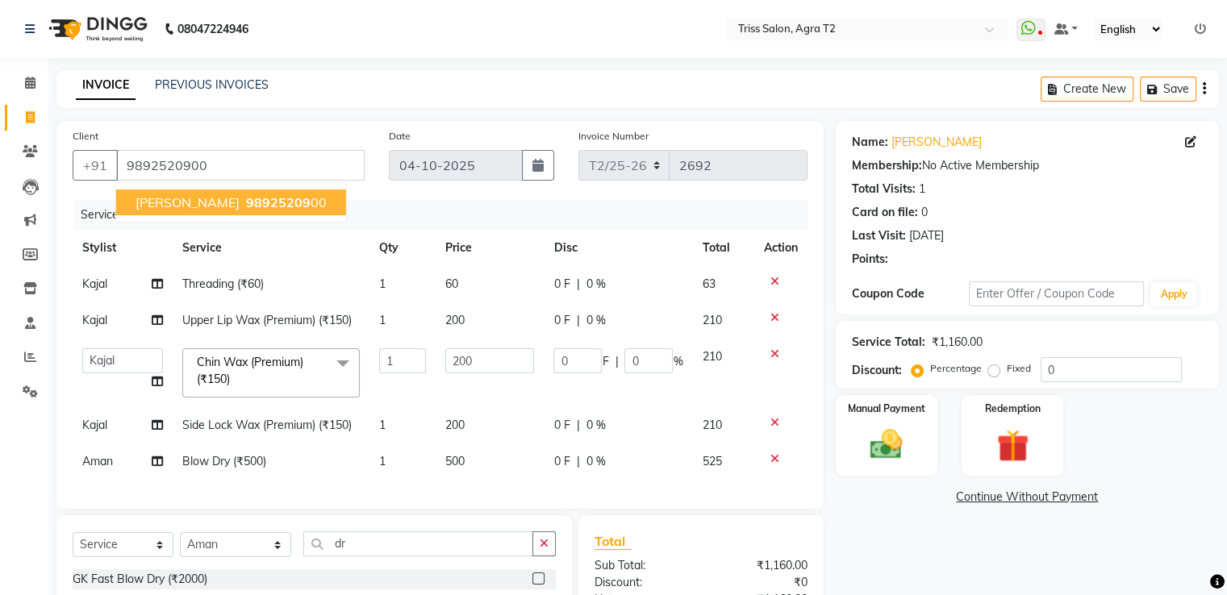
click at [215, 215] on button "[PERSON_NAME] 98925209 00" at bounding box center [231, 203] width 230 height 26
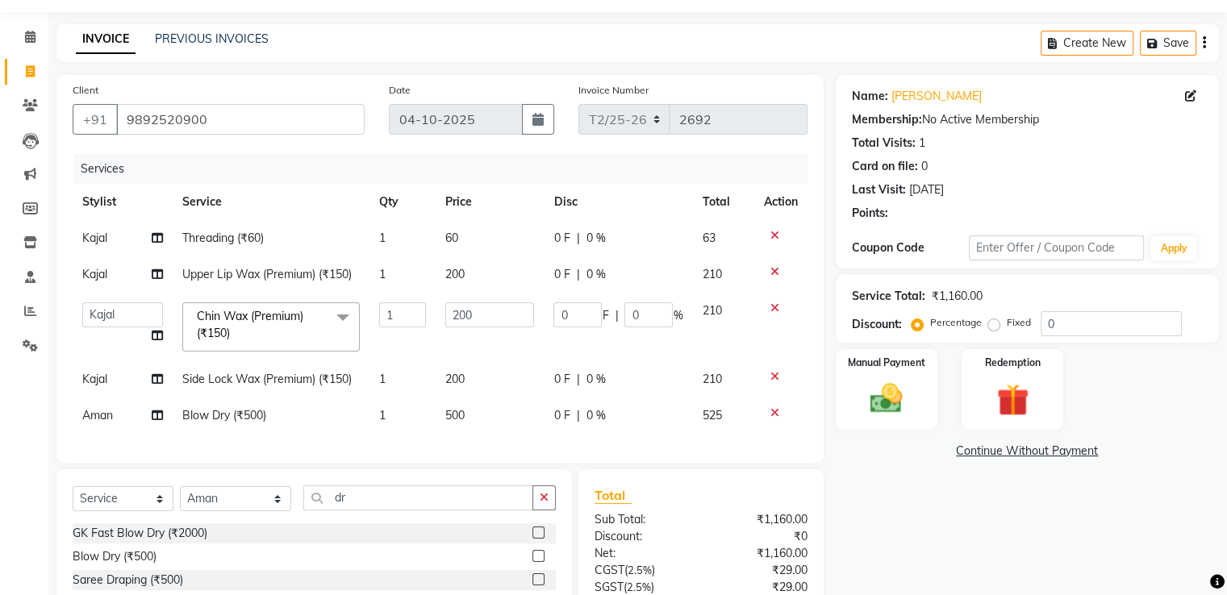
scroll to position [194, 0]
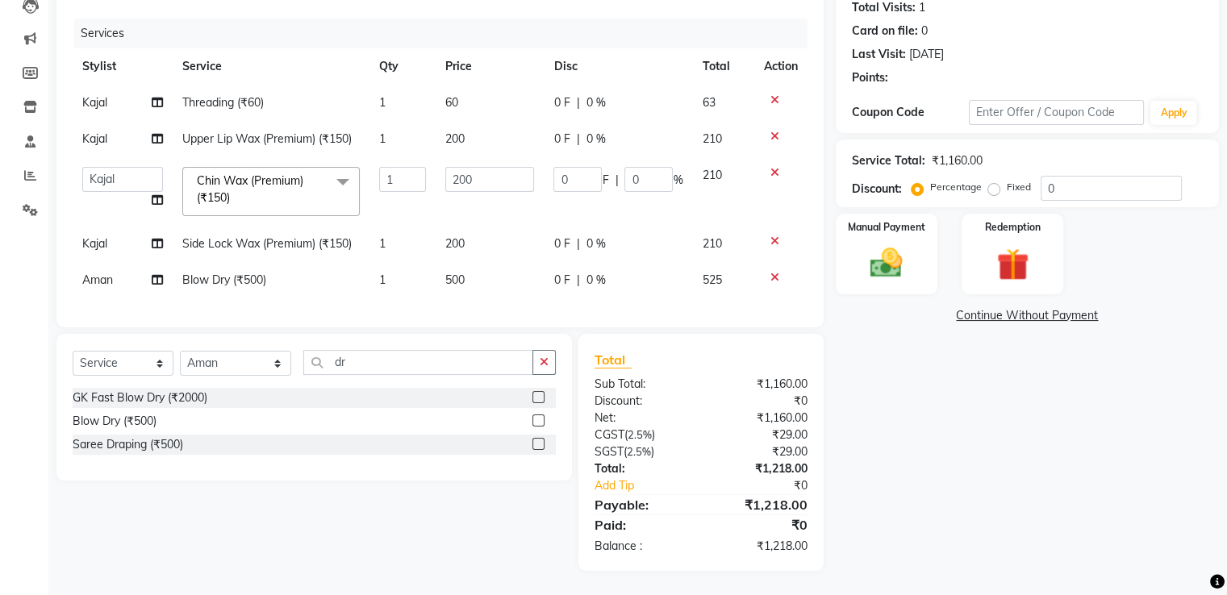
click at [896, 244] on img at bounding box center [886, 262] width 52 height 37
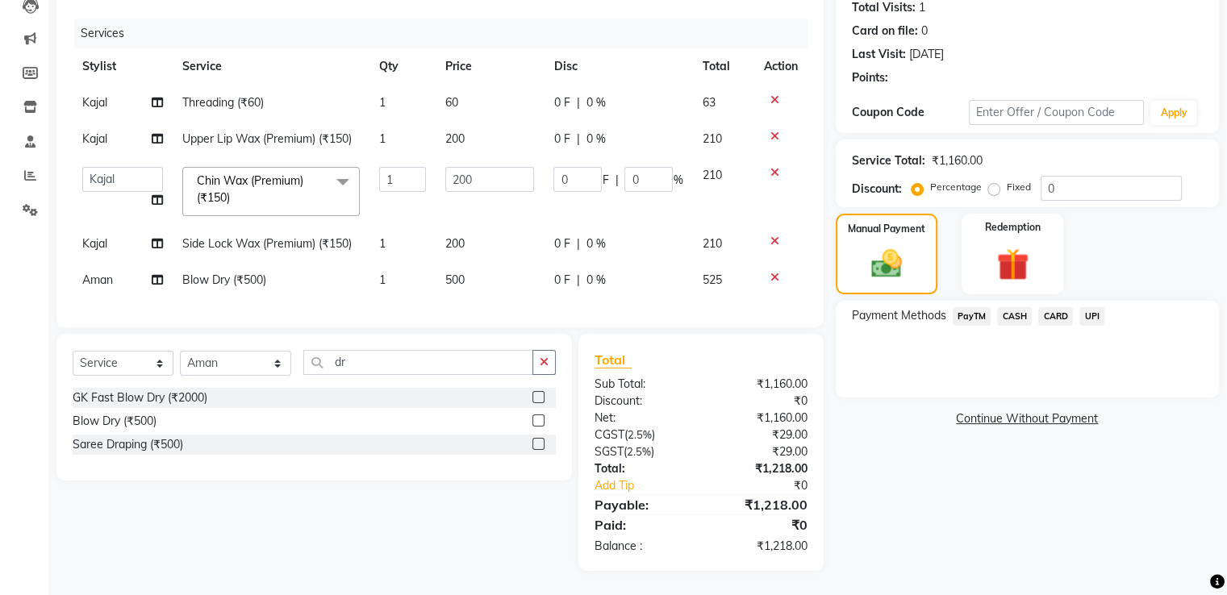
click at [1020, 310] on span "CASH" at bounding box center [1014, 316] width 35 height 19
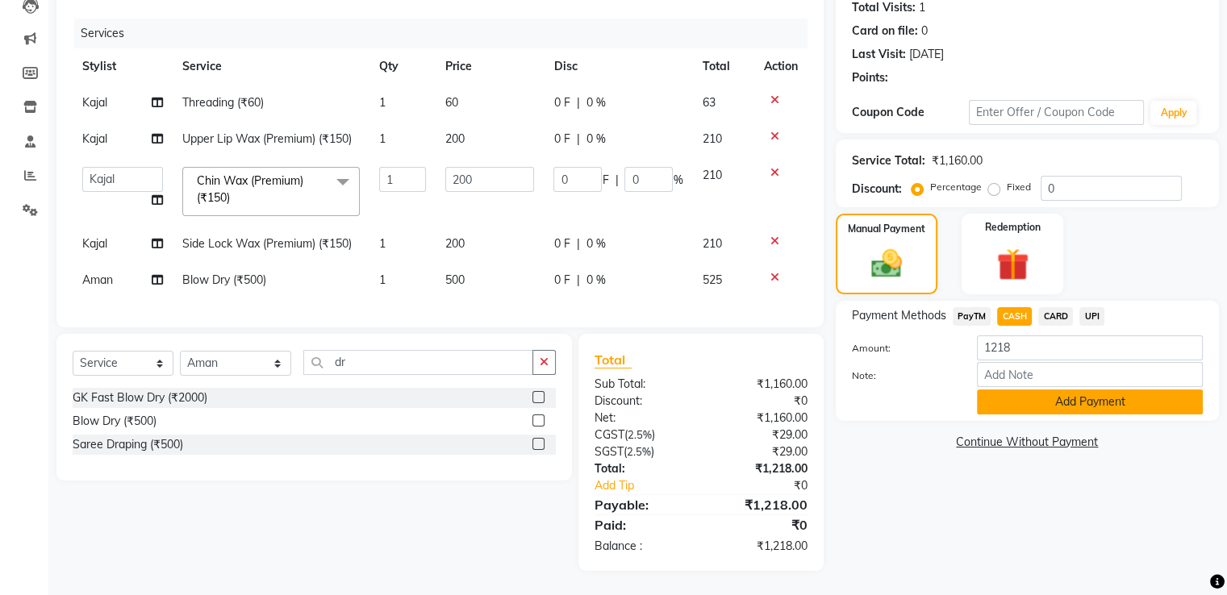
click at [1021, 396] on button "Add Payment" at bounding box center [1090, 402] width 226 height 25
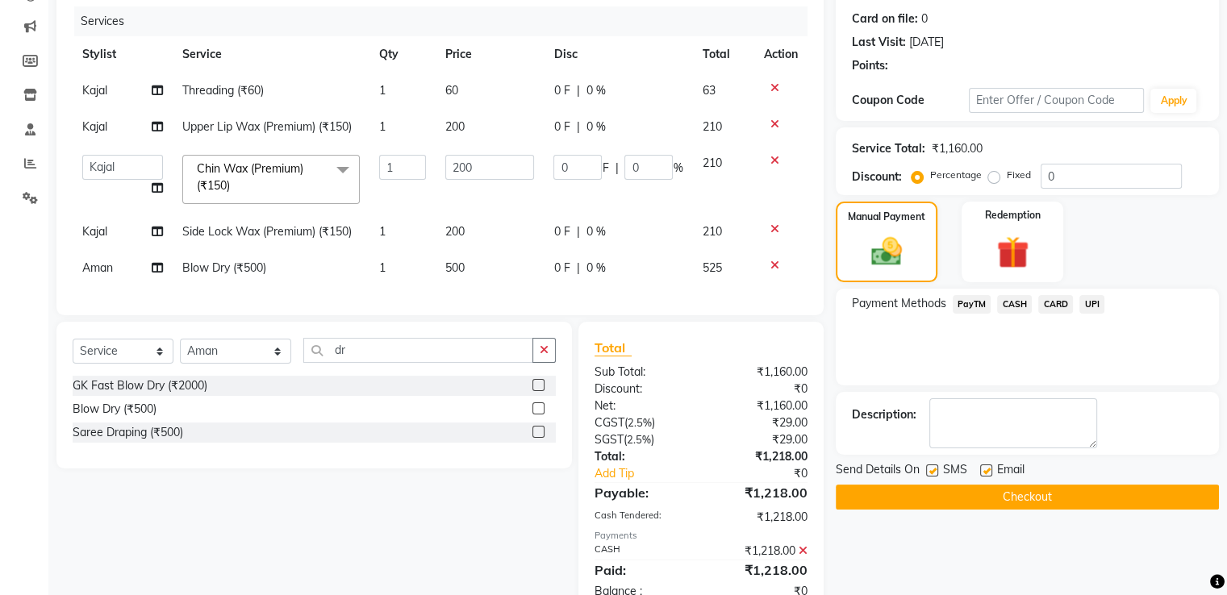
click at [1026, 503] on button "Checkout" at bounding box center [1027, 497] width 383 height 25
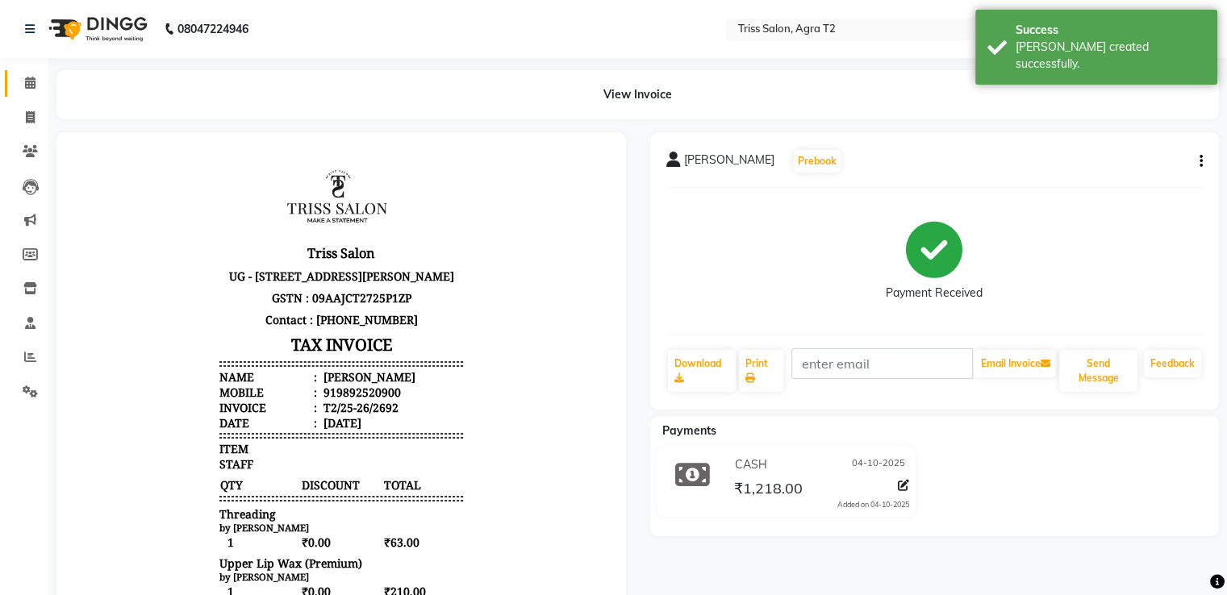
click at [34, 82] on icon at bounding box center [30, 83] width 10 height 12
